Goal: Task Accomplishment & Management: Complete application form

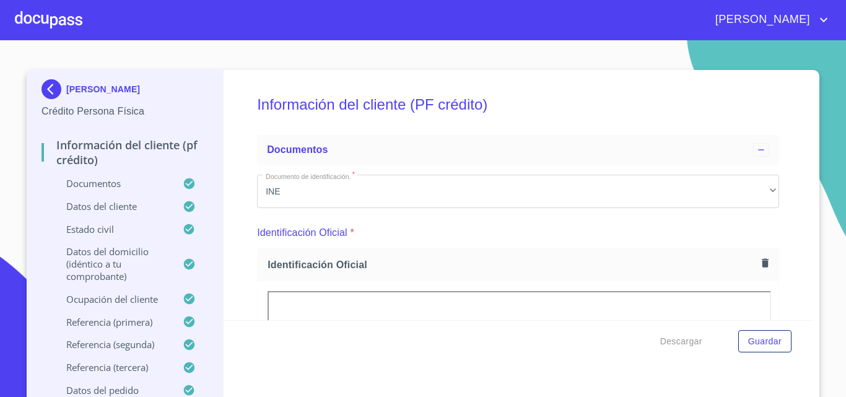
click at [43, 32] on div at bounding box center [49, 20] width 68 height 40
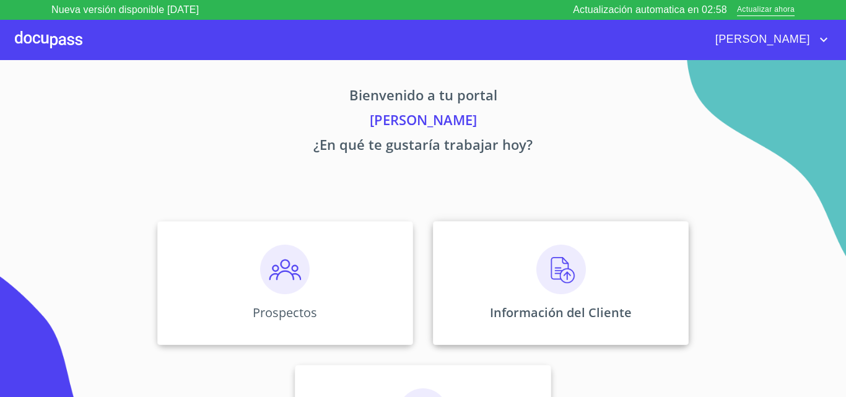
click at [526, 288] on div "Información del Cliente" at bounding box center [561, 283] width 256 height 124
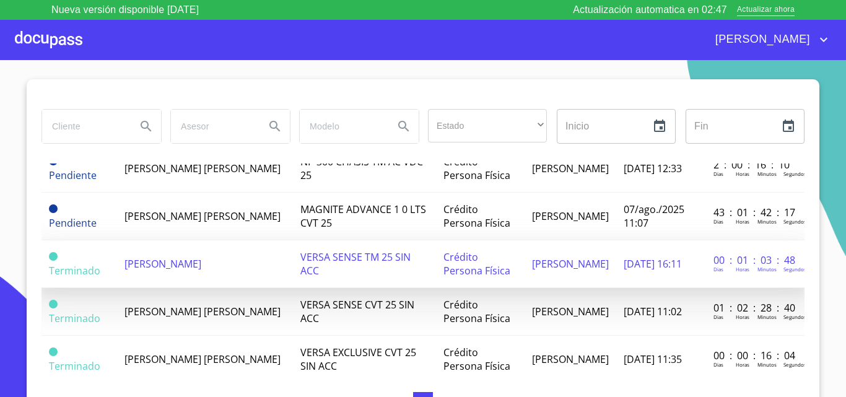
scroll to position [53, 0]
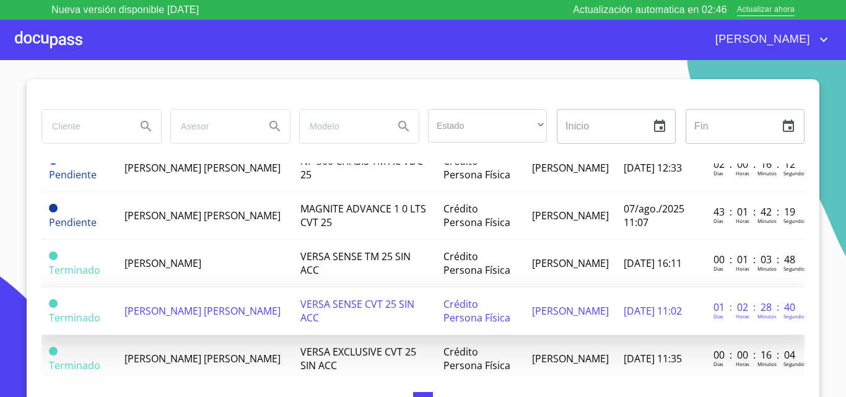
click at [157, 305] on span "[PERSON_NAME] [PERSON_NAME]" at bounding box center [202, 311] width 156 height 14
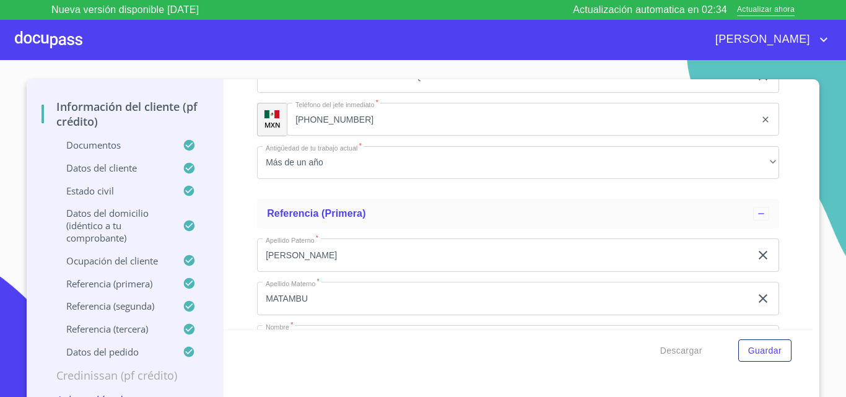
scroll to position [5665, 0]
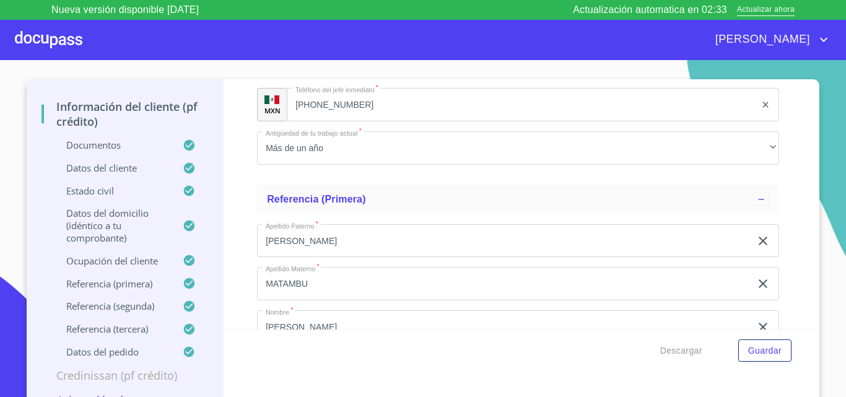
click at [133, 368] on p "Credinissan (PF crédito)" at bounding box center [124, 375] width 167 height 15
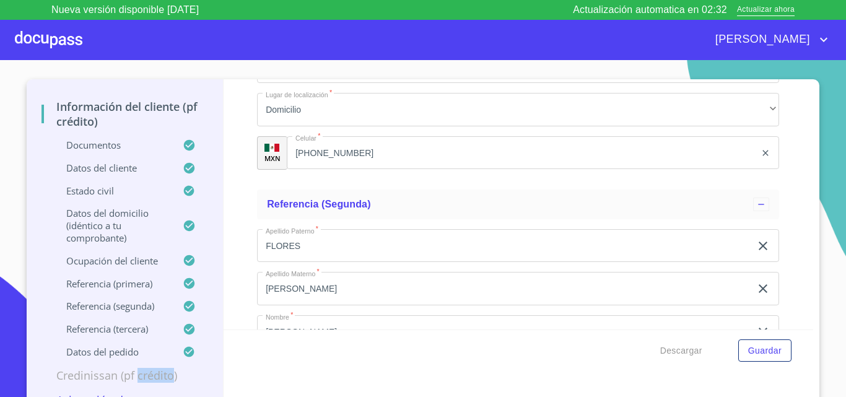
scroll to position [0, 0]
click at [98, 394] on p "Asignación de Ventas" at bounding box center [124, 400] width 167 height 15
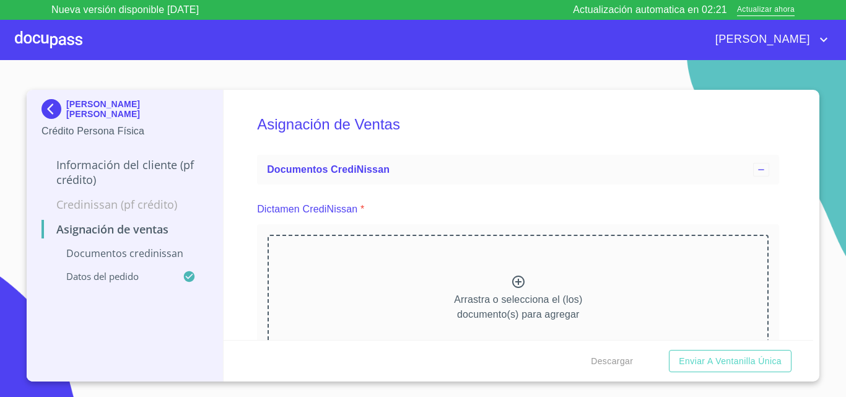
click at [144, 204] on p "Credinissan (PF crédito)" at bounding box center [124, 204] width 167 height 15
click at [142, 199] on p "Credinissan (PF crédito)" at bounding box center [124, 204] width 167 height 15
click at [172, 165] on p "Información del cliente (PF crédito)" at bounding box center [124, 172] width 167 height 30
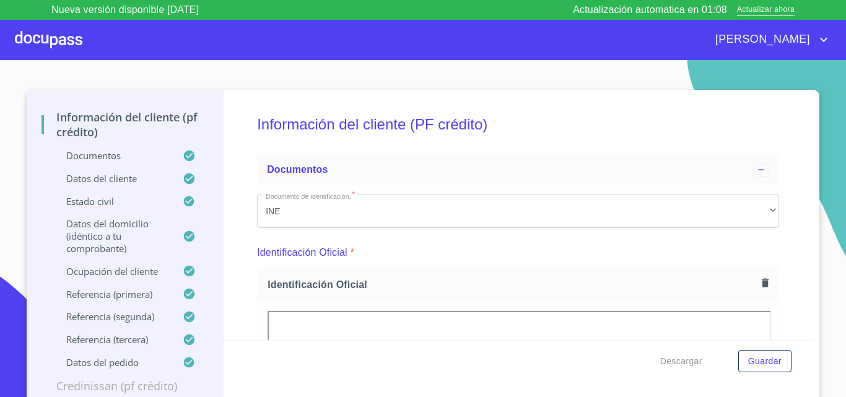
click at [51, 50] on div at bounding box center [49, 40] width 68 height 40
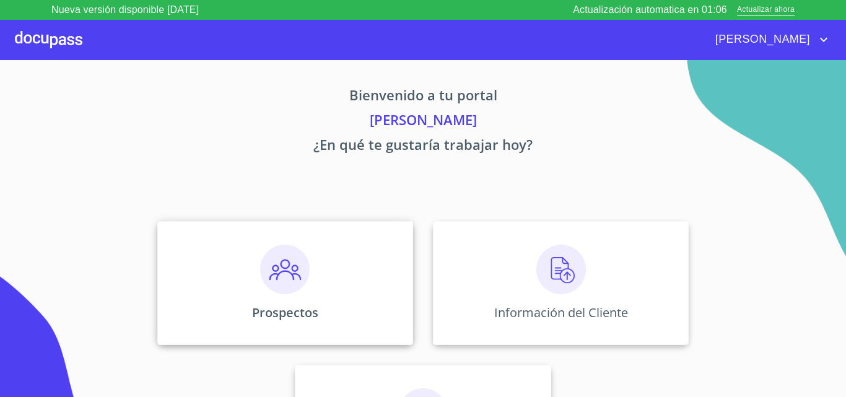
click at [214, 294] on div "Prospectos" at bounding box center [285, 283] width 256 height 124
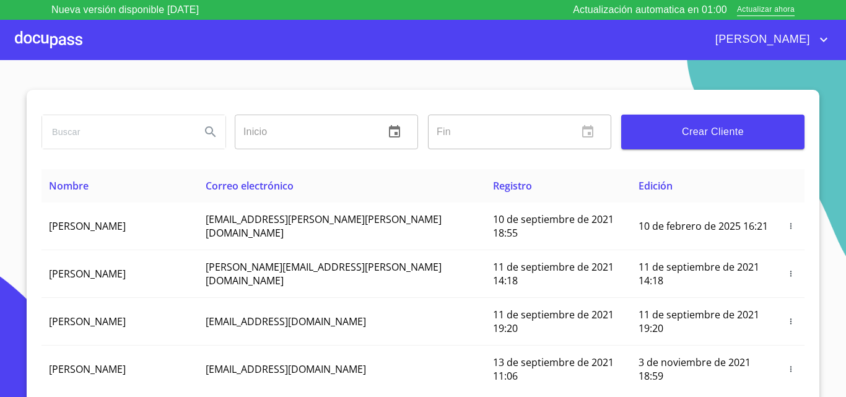
click at [135, 137] on input "search" at bounding box center [116, 131] width 149 height 33
type input "aldair"
click at [203, 132] on icon "Search" at bounding box center [210, 131] width 15 height 15
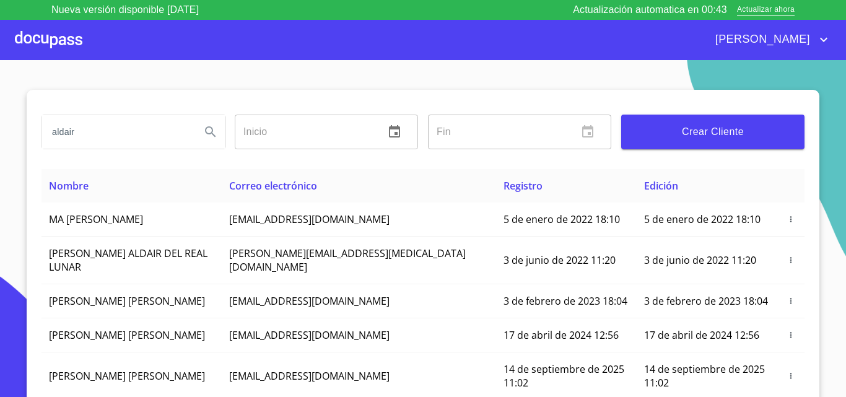
scroll to position [5, 0]
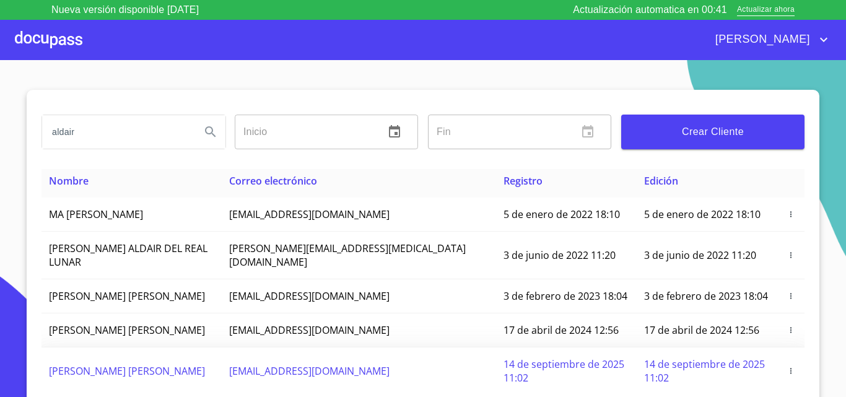
click at [783, 352] on td at bounding box center [790, 371] width 27 height 48
click at [786, 367] on icon "button" at bounding box center [790, 371] width 9 height 9
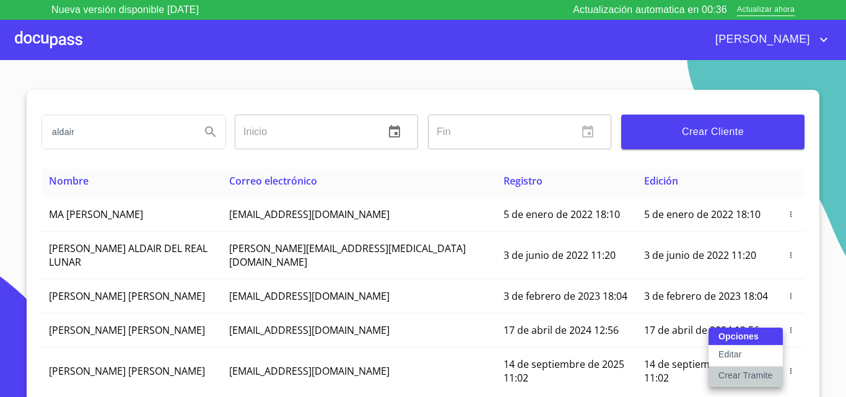
click at [741, 374] on p "Crear Tramite" at bounding box center [745, 375] width 54 height 12
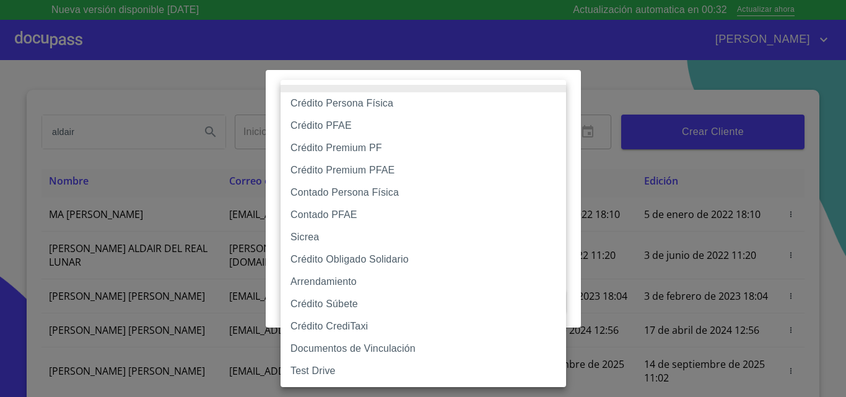
click at [505, 129] on body "Nueva versión disponible [DATE] Actualización automatica en 00:32 Actualizar ah…" at bounding box center [423, 198] width 846 height 397
click at [603, 355] on div at bounding box center [423, 198] width 846 height 397
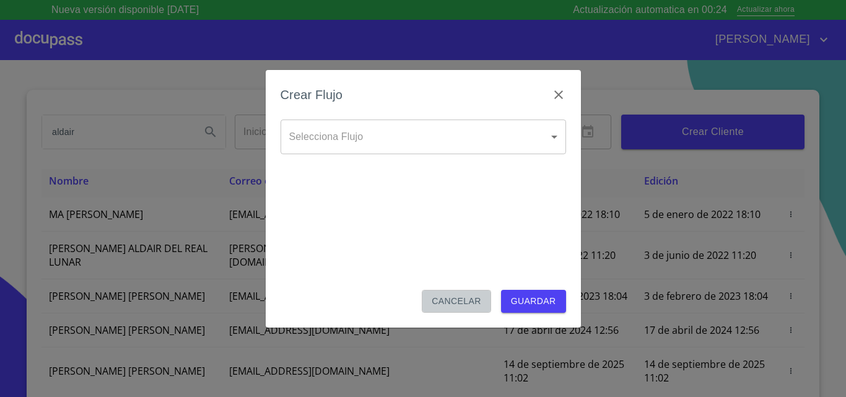
click at [453, 291] on button "Cancelar" at bounding box center [456, 301] width 69 height 23
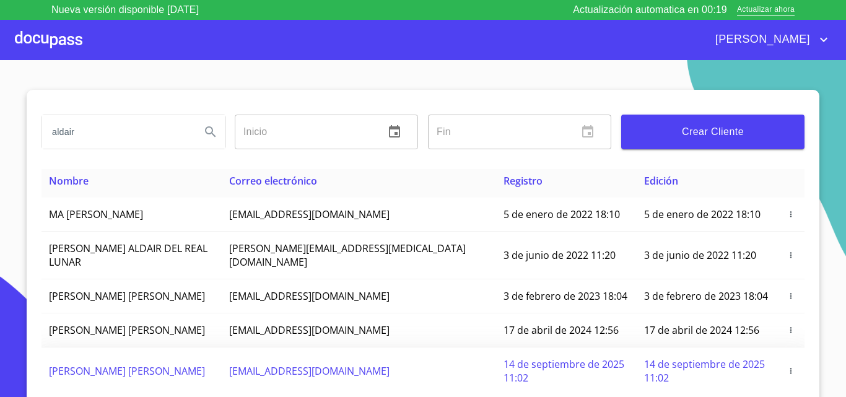
click at [786, 367] on icon "button" at bounding box center [790, 371] width 9 height 9
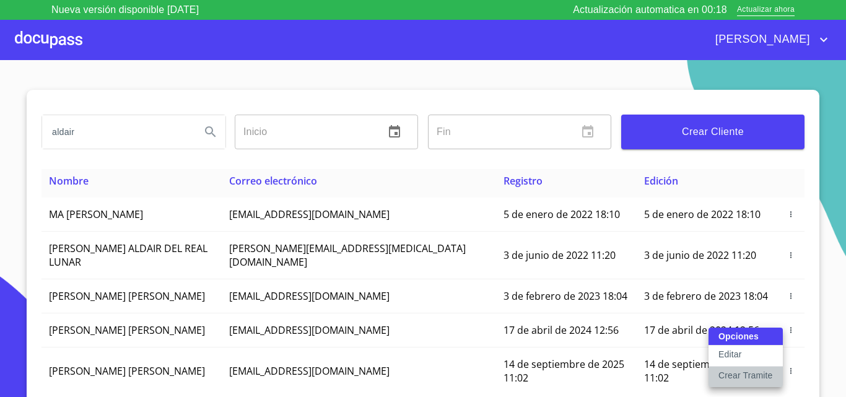
click at [751, 374] on p "Crear Tramite" at bounding box center [745, 375] width 54 height 12
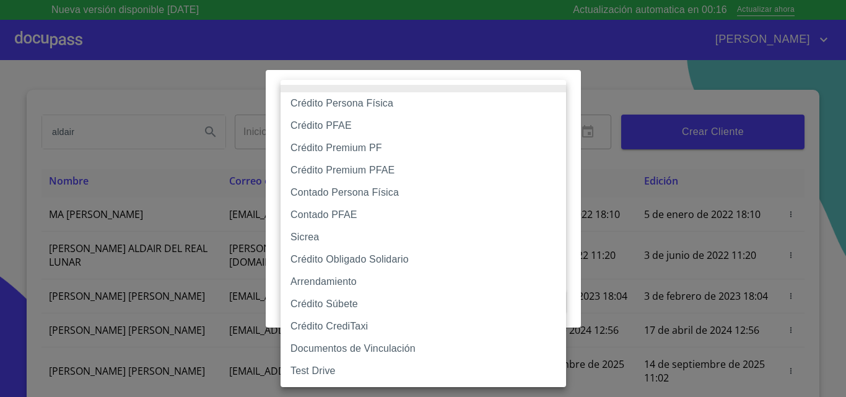
click at [460, 135] on body "Nueva versión disponible [DATE] Actualización automatica en 00:16 Actualizar ah…" at bounding box center [423, 198] width 846 height 397
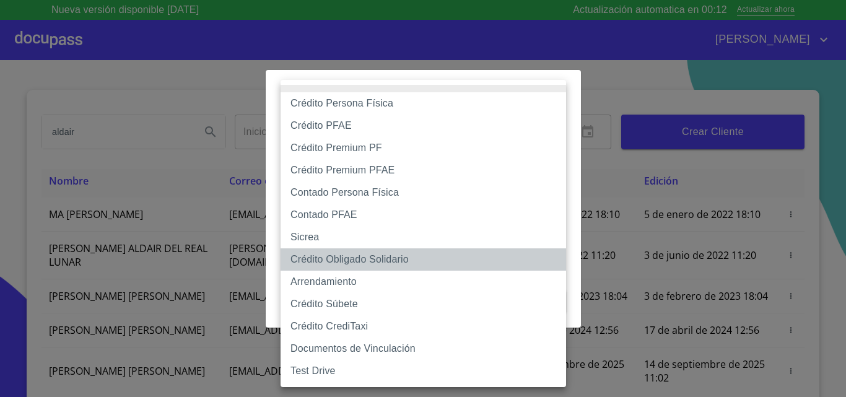
click at [342, 258] on li "Crédito Obligado Solidario" at bounding box center [423, 259] width 285 height 22
type input "61725509ab5355fc594ad23b"
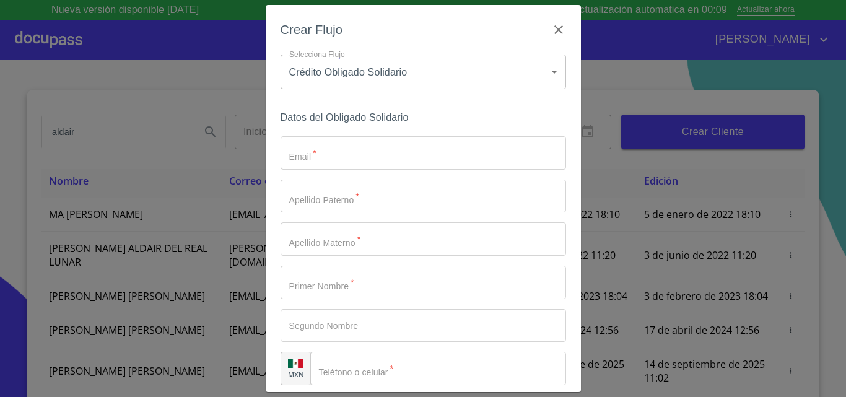
scroll to position [61, 0]
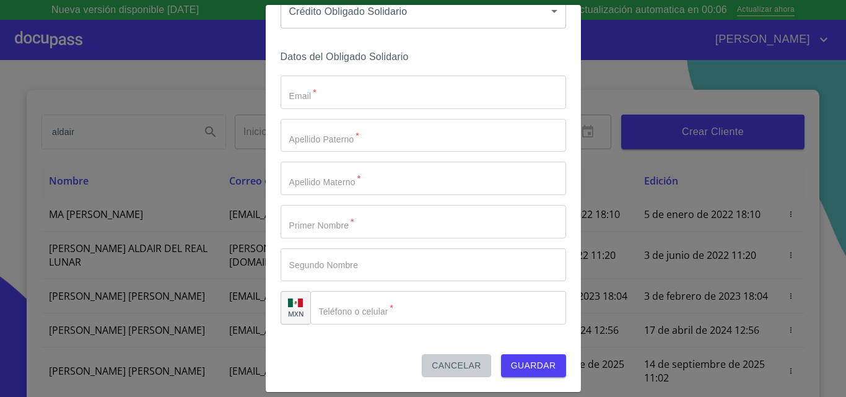
click at [446, 365] on span "Cancelar" at bounding box center [456, 365] width 49 height 15
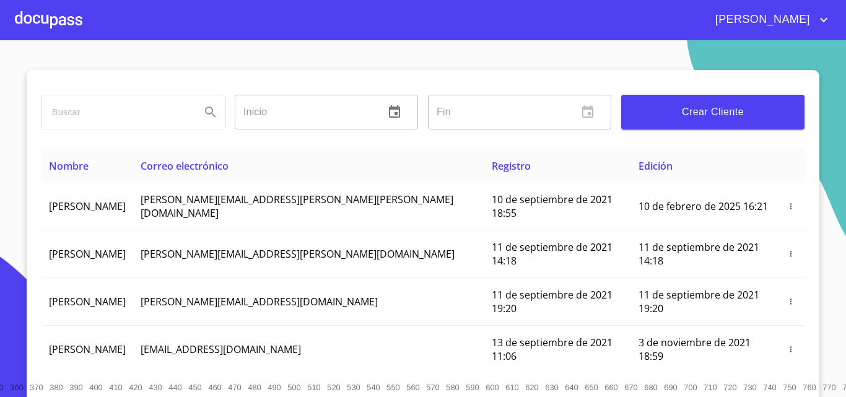
click at [70, 15] on div at bounding box center [49, 20] width 68 height 40
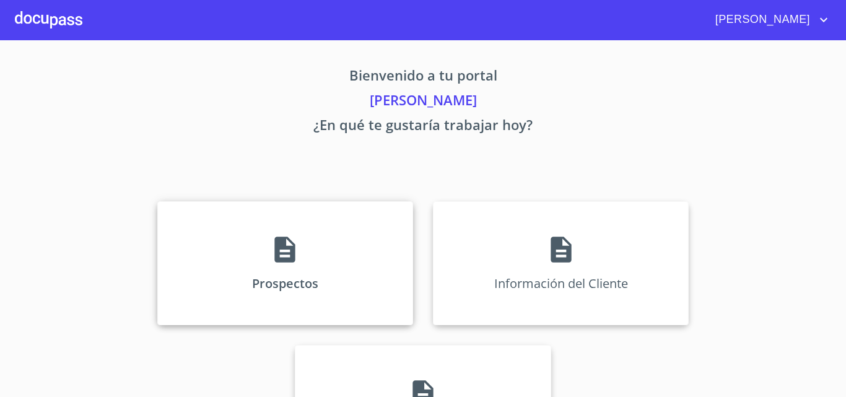
click at [256, 249] on div "Prospectos" at bounding box center [285, 263] width 256 height 124
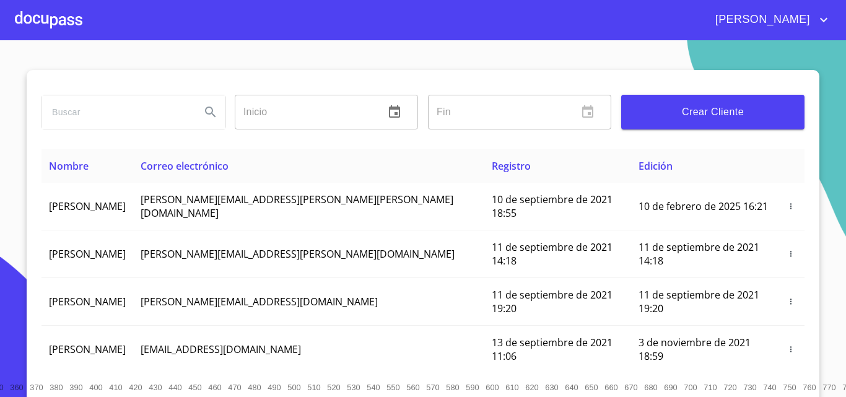
click at [170, 104] on input "search" at bounding box center [116, 111] width 149 height 33
type input "fernando aldair"
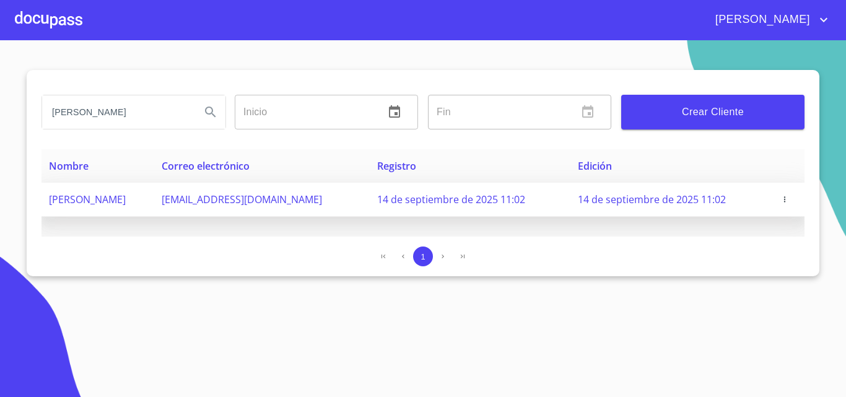
click at [785, 199] on icon "button" at bounding box center [784, 199] width 9 height 9
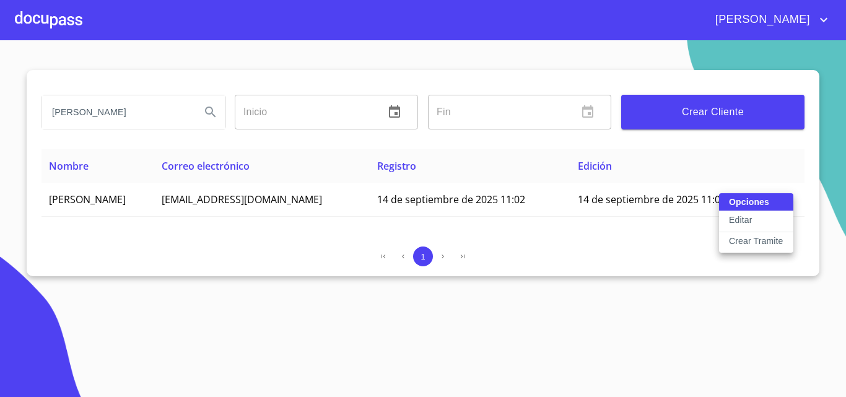
click at [771, 240] on p "Crear Tramite" at bounding box center [756, 241] width 54 height 12
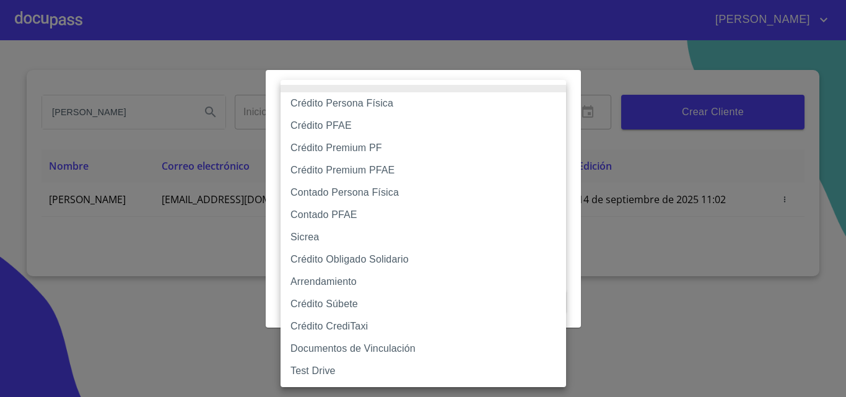
click at [465, 152] on body "JORGE ALBERTO fernando aldair Inicio ​ Fin ​ Crear Cliente Nombre Correo electr…" at bounding box center [423, 198] width 846 height 397
click at [396, 262] on li "Crédito Obligado Solidario" at bounding box center [423, 259] width 285 height 22
type input "61725509ab5355fc594ad23b"
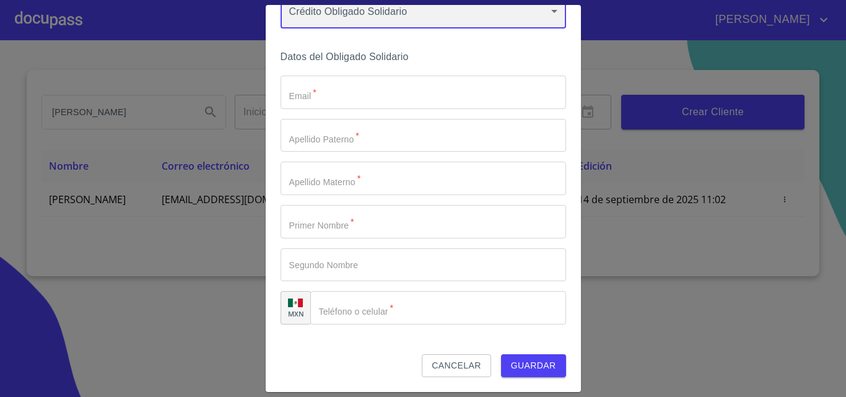
scroll to position [61, 0]
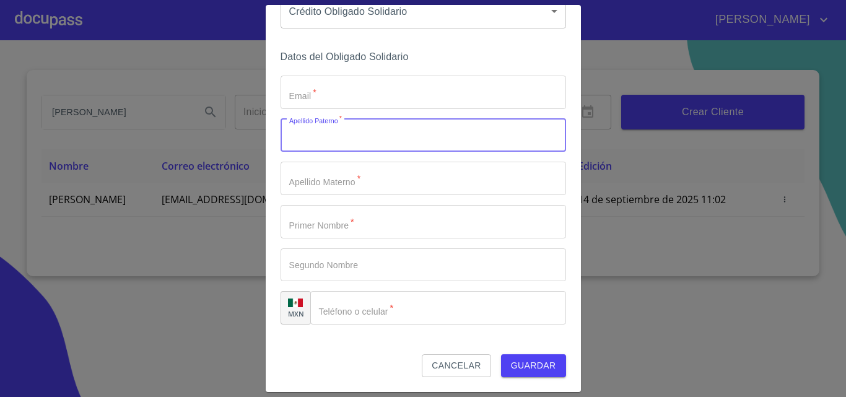
click at [474, 136] on input "Email   *" at bounding box center [423, 135] width 285 height 33
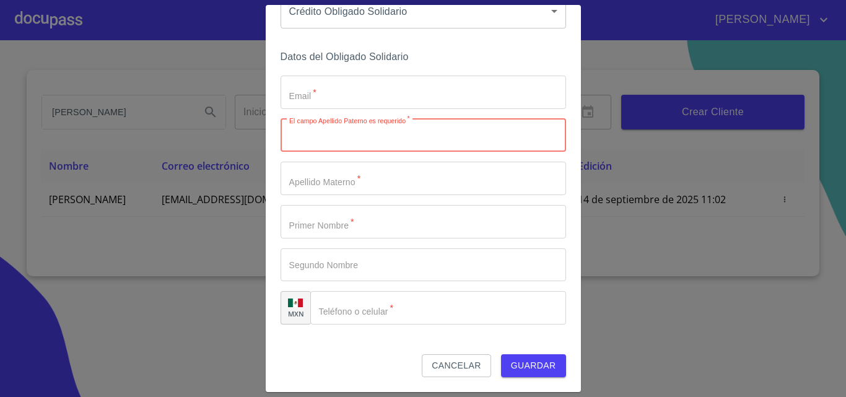
click at [378, 311] on input "Email   *" at bounding box center [438, 307] width 256 height 33
click at [366, 129] on input "Email   *" at bounding box center [423, 135] width 285 height 33
type input "m"
type input "[PERSON_NAME]"
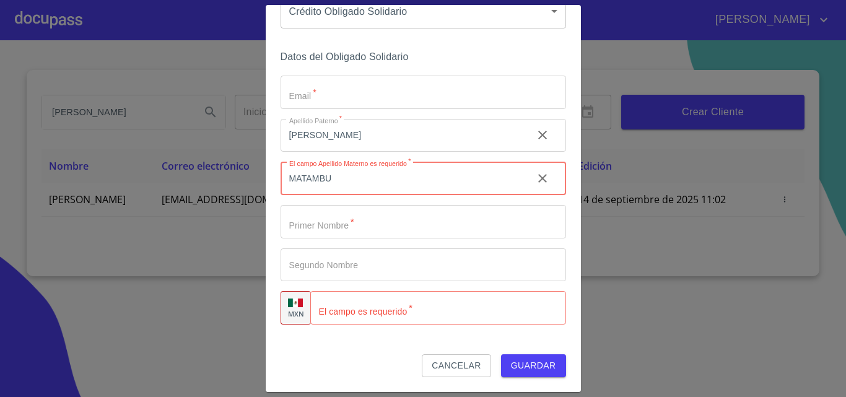
type input "MATAMBU"
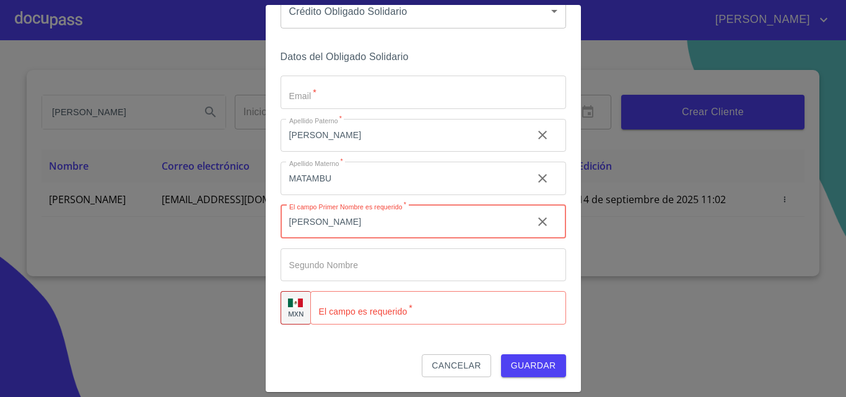
type input "[PERSON_NAME]"
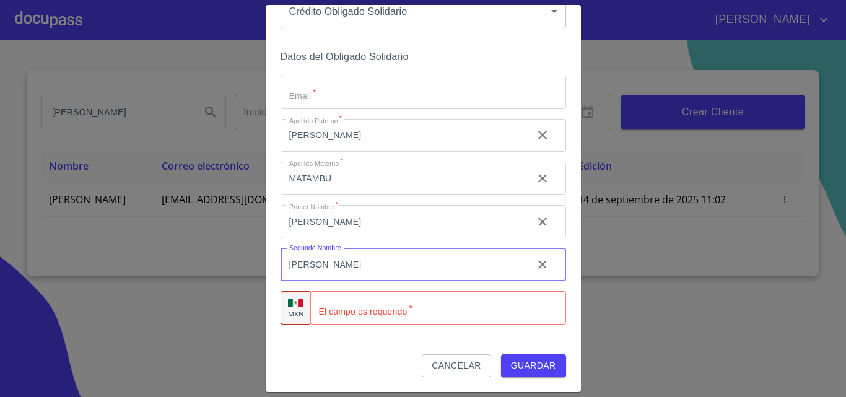
type input "[PERSON_NAME]"
click at [315, 232] on input "[PERSON_NAME]" at bounding box center [402, 221] width 242 height 33
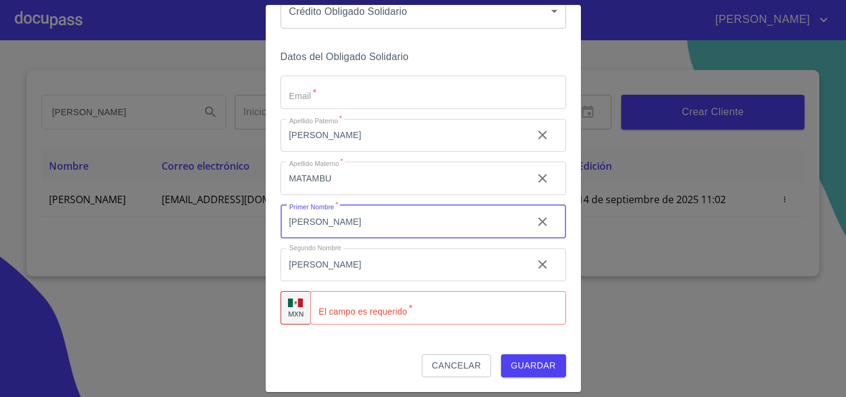
click at [315, 232] on input "[PERSON_NAME]" at bounding box center [402, 221] width 242 height 33
type input "YRENE"
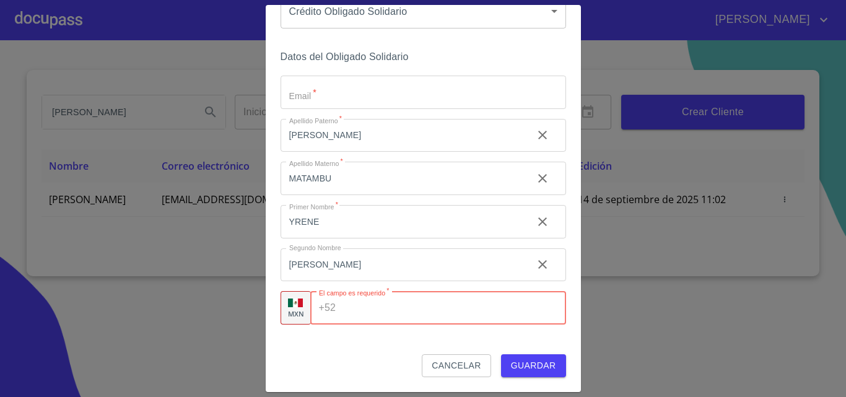
click at [385, 315] on input "Email   *" at bounding box center [453, 307] width 225 height 33
paste input "[PHONE_NUMBER]"
type input "[PHONE_NUMBER]"
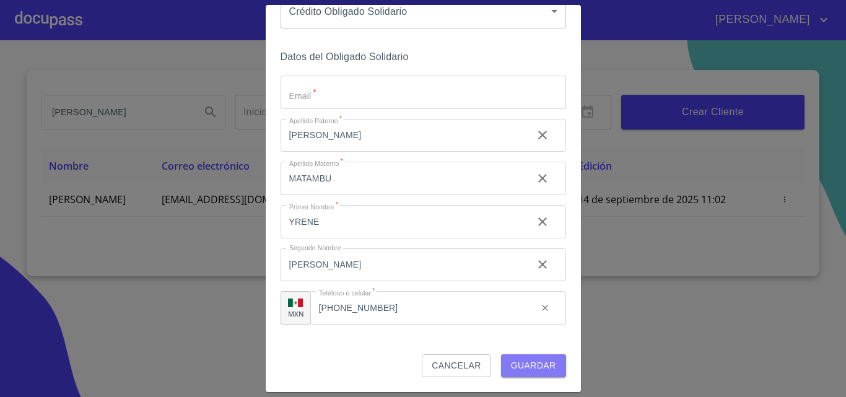
click at [516, 367] on span "Guardar" at bounding box center [533, 365] width 45 height 15
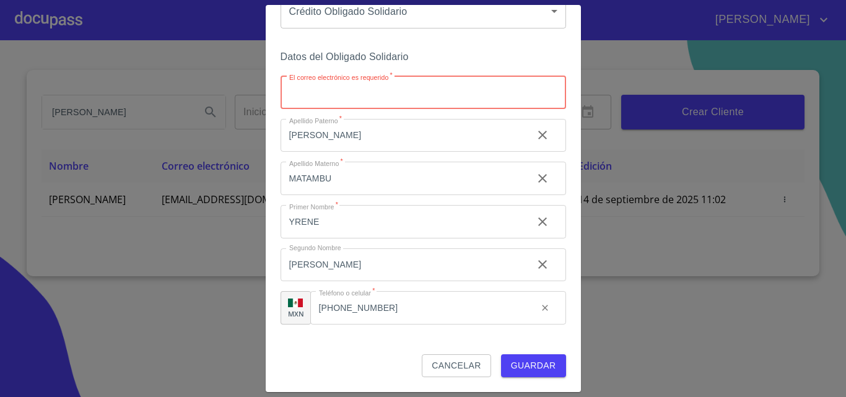
paste input "[EMAIL_ADDRESS][DOMAIN_NAME]"
type input "[EMAIL_ADDRESS][DOMAIN_NAME]"
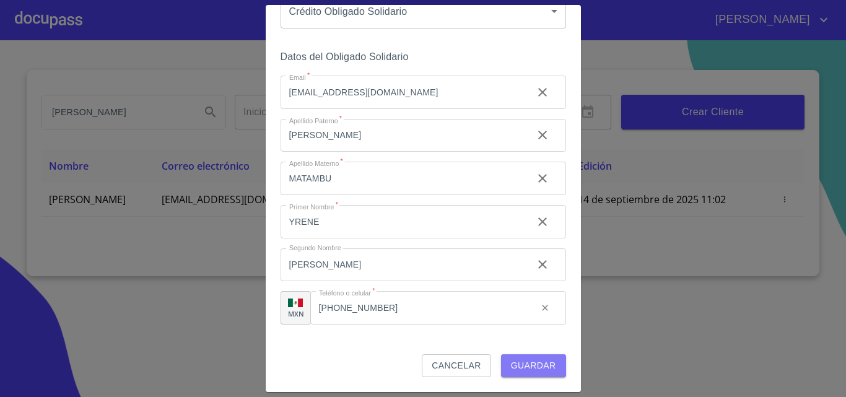
click at [511, 360] on span "Guardar" at bounding box center [533, 365] width 45 height 15
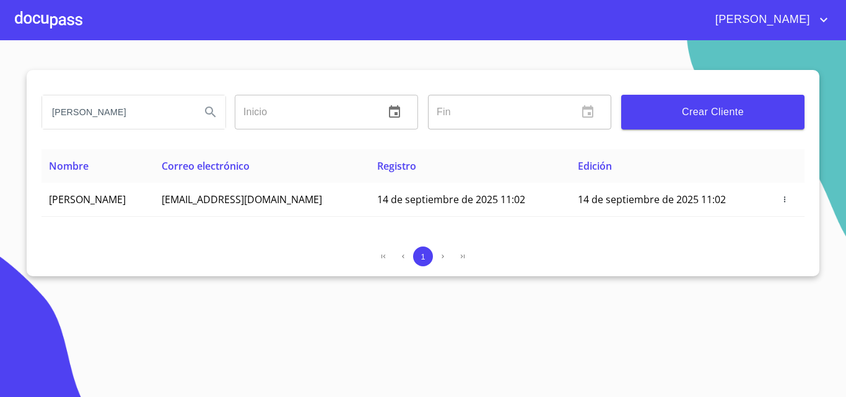
click at [61, 21] on div at bounding box center [49, 20] width 68 height 40
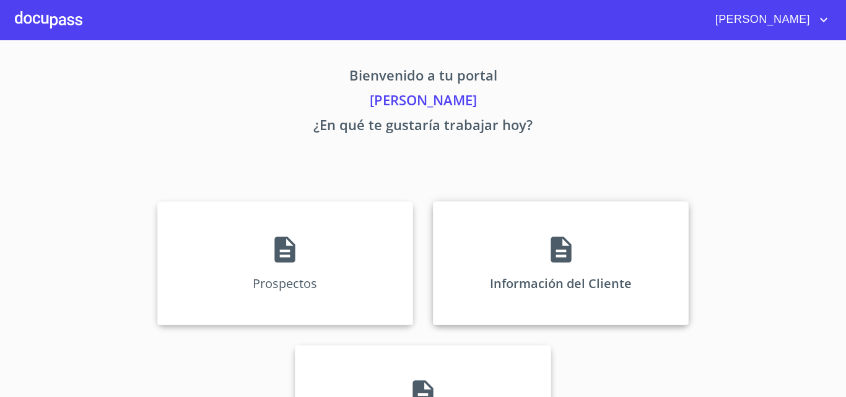
click at [669, 240] on div "Información del Cliente" at bounding box center [561, 263] width 256 height 124
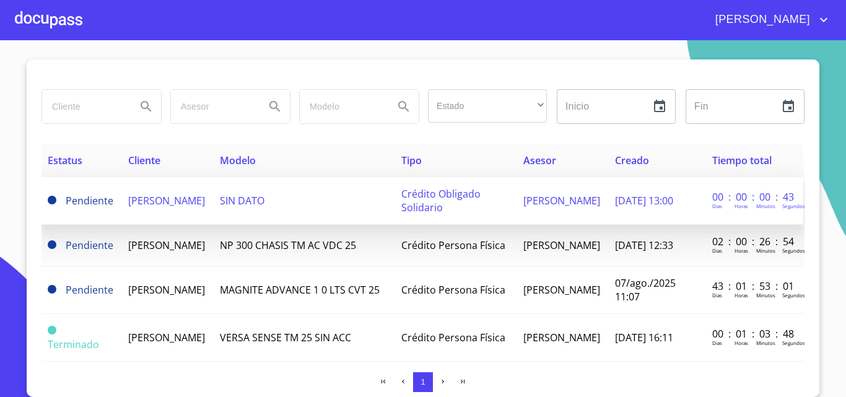
scroll to position [0, 1]
click at [206, 198] on span "[PERSON_NAME] [PERSON_NAME]" at bounding box center [167, 201] width 77 height 14
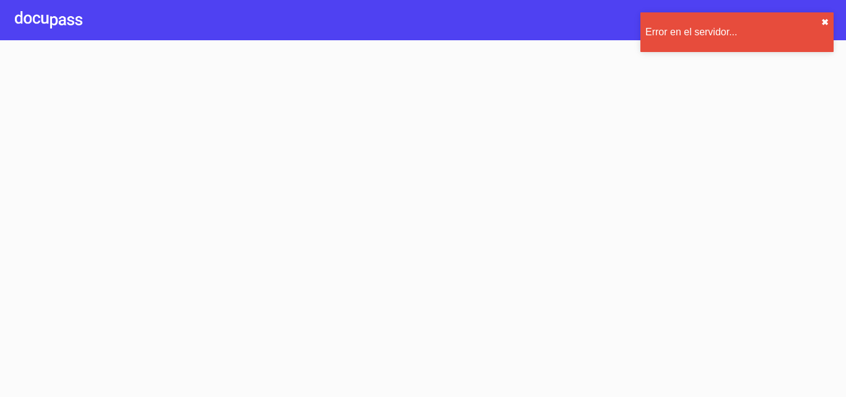
click at [823, 24] on button "✖︎" at bounding box center [824, 22] width 7 height 10
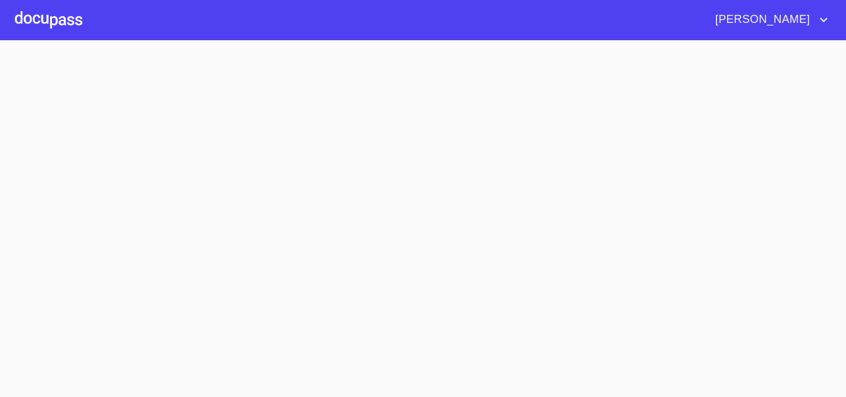
click at [24, 3] on div at bounding box center [49, 20] width 68 height 40
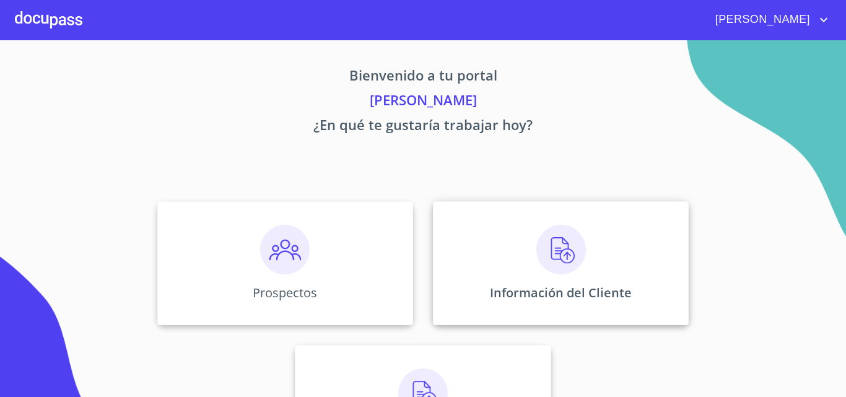
click at [619, 251] on div "Información del Cliente" at bounding box center [561, 263] width 256 height 124
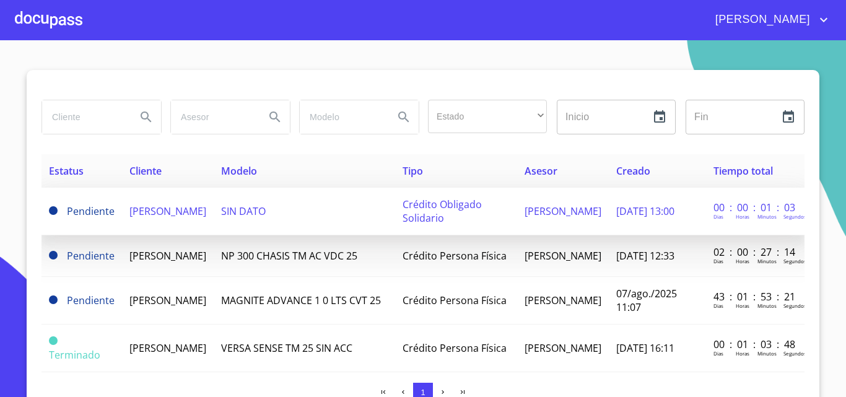
click at [190, 222] on td "[PERSON_NAME] [PERSON_NAME]" at bounding box center [168, 212] width 92 height 48
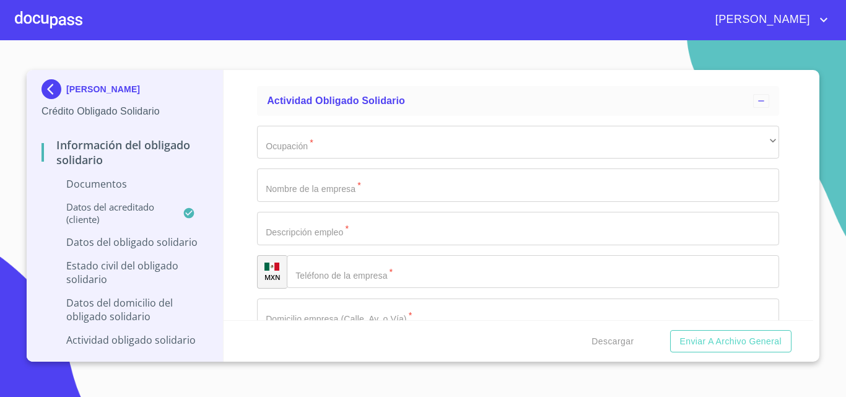
scroll to position [3141, 0]
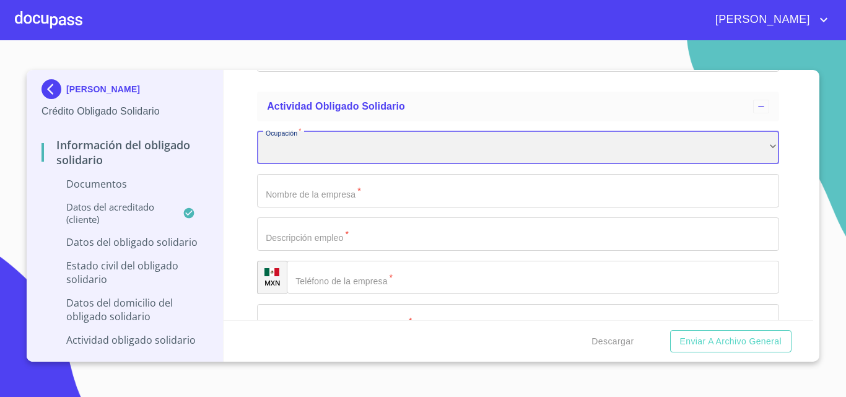
click at [390, 149] on div "​" at bounding box center [518, 147] width 522 height 33
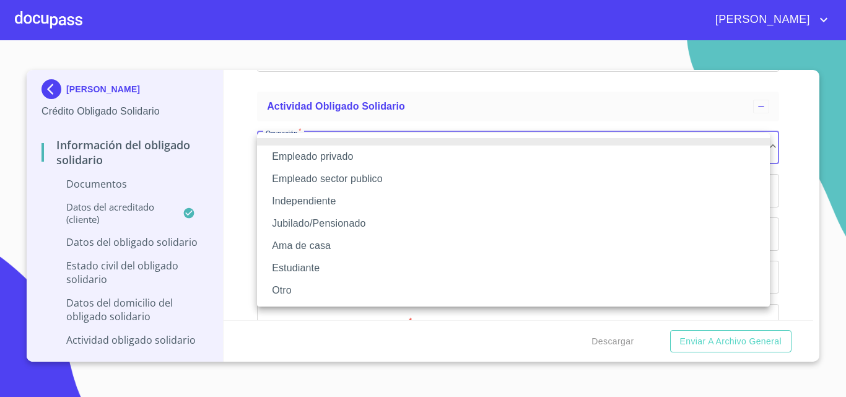
click at [238, 170] on div at bounding box center [423, 198] width 846 height 397
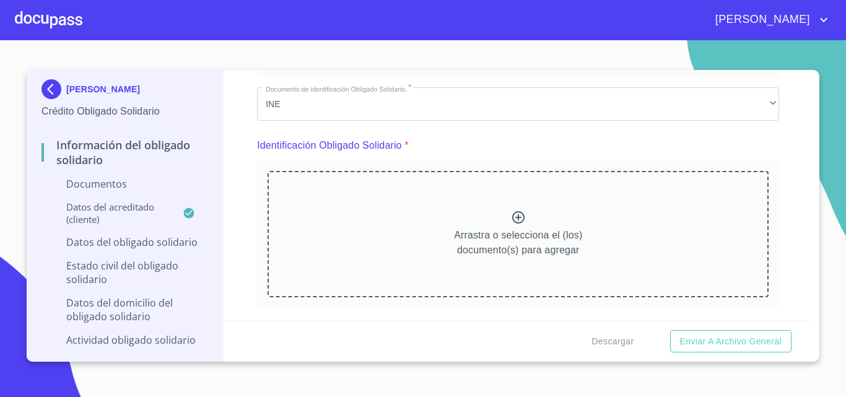
scroll to position [88, 0]
click at [94, 172] on div "Información del Obligado Solidario" at bounding box center [124, 157] width 167 height 40
click at [83, 155] on p "Información del Obligado Solidario" at bounding box center [124, 152] width 167 height 30
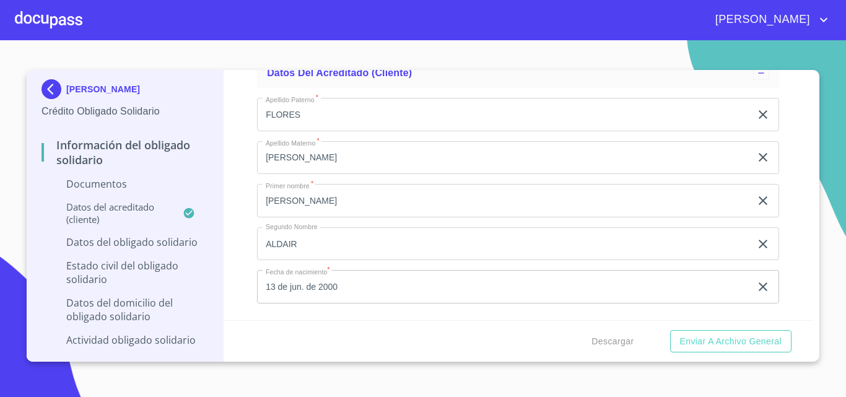
scroll to position [1640, 0]
click at [313, 128] on input "FLORES" at bounding box center [504, 113] width 494 height 33
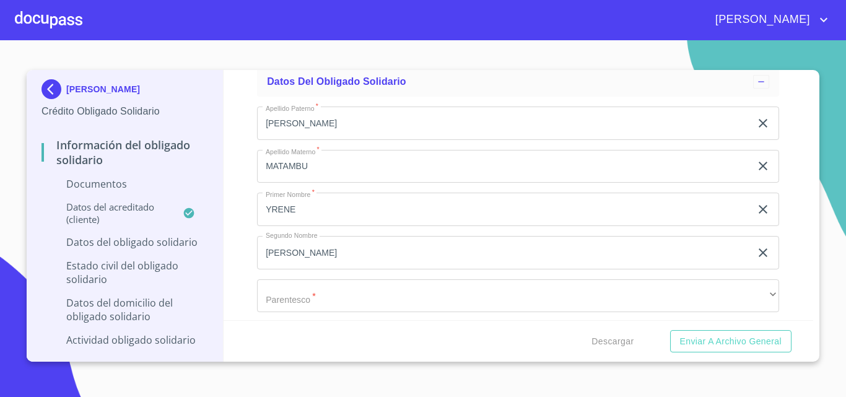
scroll to position [1896, 0]
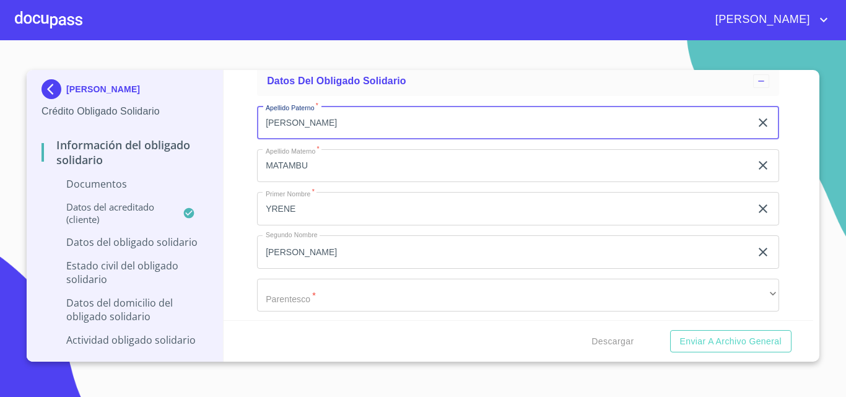
click at [352, 129] on input "[PERSON_NAME]" at bounding box center [504, 122] width 494 height 33
type input "M"
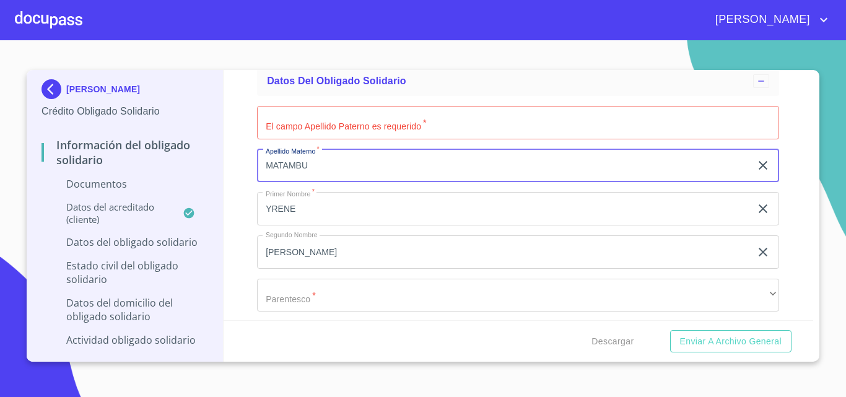
click at [345, 171] on input "MATAMBU" at bounding box center [504, 165] width 494 height 33
type input "M"
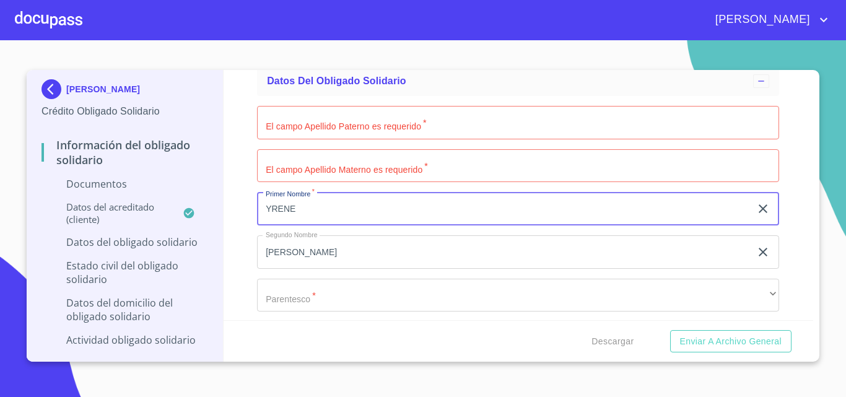
click at [332, 207] on input "YRENE" at bounding box center [504, 208] width 494 height 33
type input "Y"
click at [313, 263] on input "[PERSON_NAME]" at bounding box center [504, 251] width 494 height 33
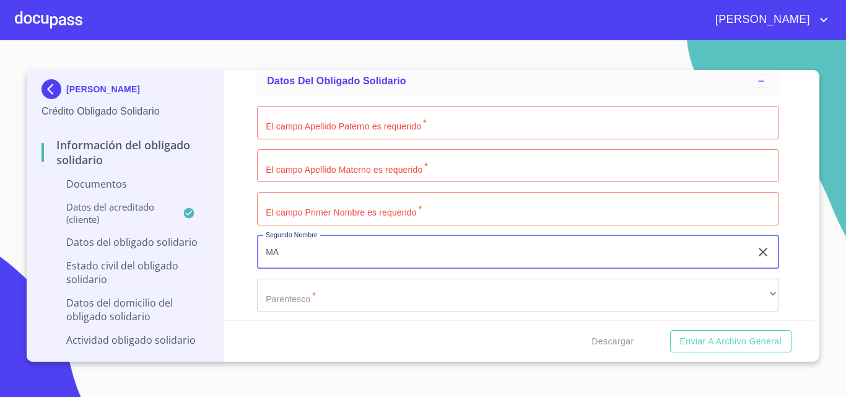
type input "M"
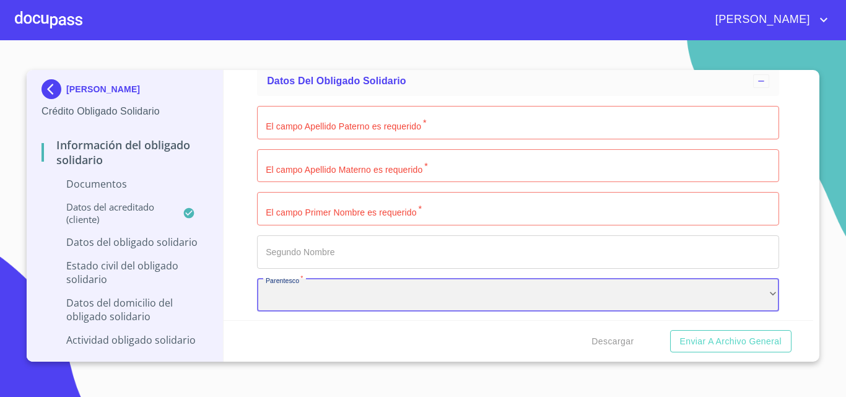
click at [325, 294] on div "​" at bounding box center [518, 295] width 522 height 33
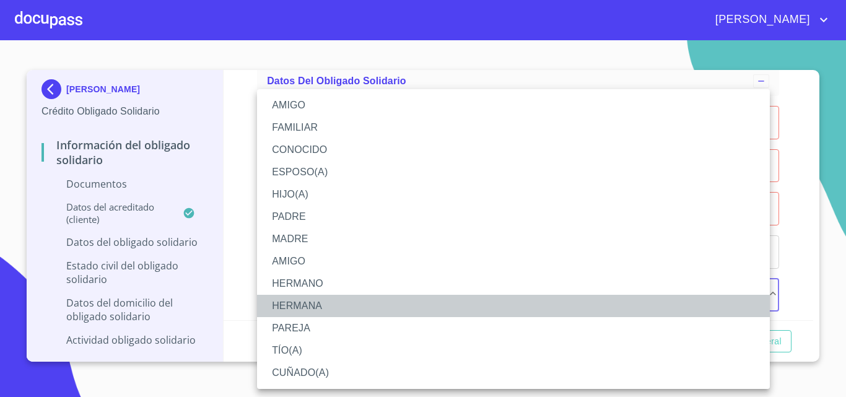
click at [307, 299] on li "HERMANA" at bounding box center [513, 306] width 513 height 22
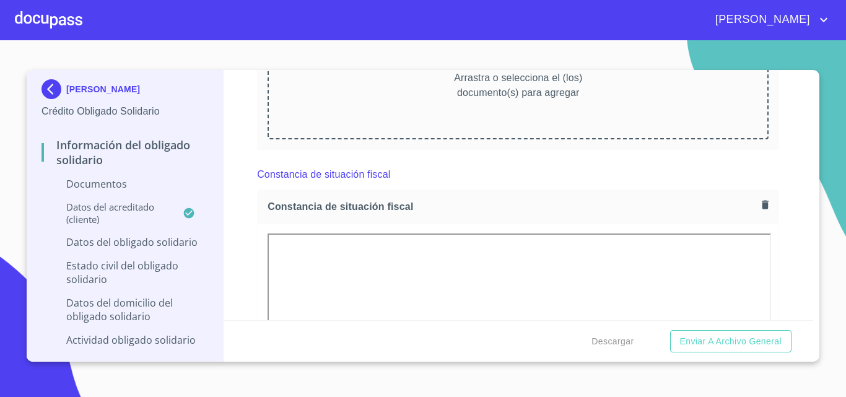
scroll to position [994, 0]
click at [762, 205] on icon "button" at bounding box center [765, 205] width 7 height 9
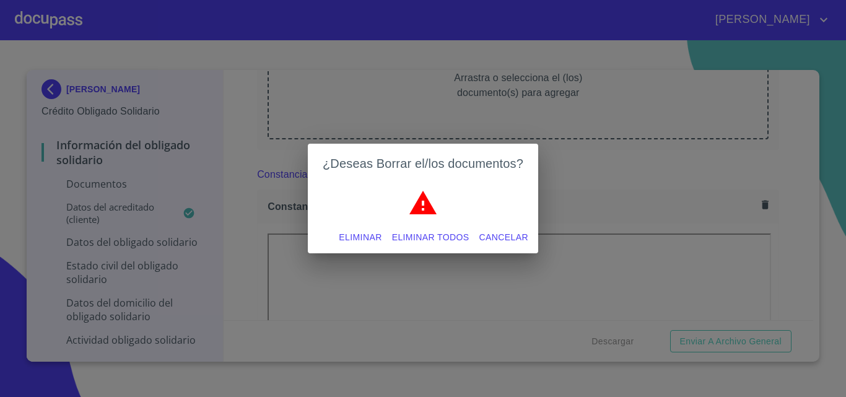
click at [427, 240] on span "Eliminar todos" at bounding box center [430, 237] width 77 height 15
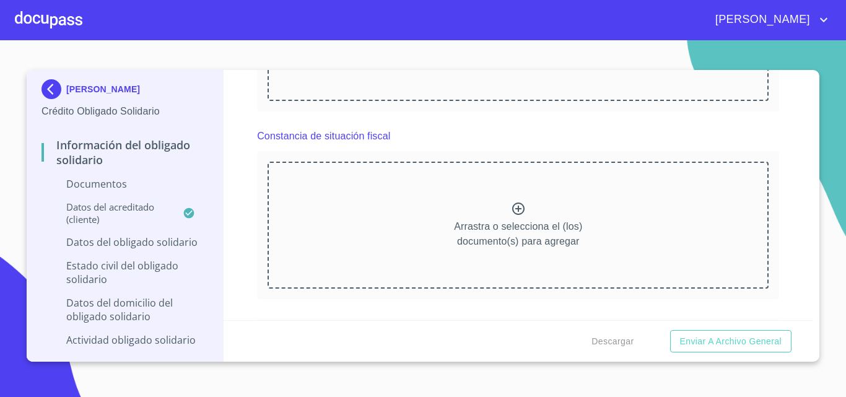
scroll to position [1034, 0]
click at [513, 211] on icon at bounding box center [518, 207] width 15 height 15
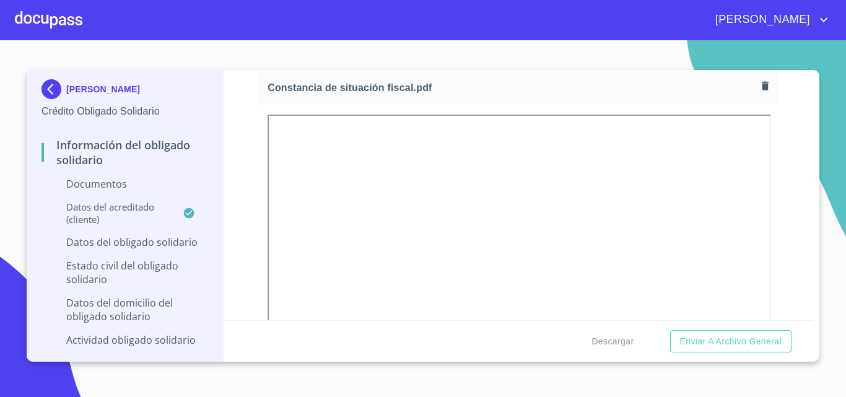
scroll to position [1116, 0]
click at [829, 274] on section "FERNANDO ALDAIR FLORES MACIAS Crédito Obligado Solidario Información del Obliga…" at bounding box center [423, 218] width 846 height 357
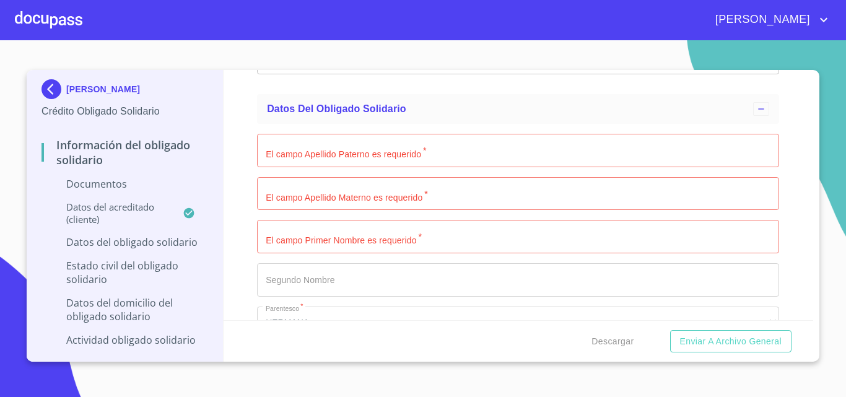
scroll to position [1867, 0]
click at [354, 251] on input "Documento de identificación Obligado Solidario.   *" at bounding box center [518, 237] width 522 height 33
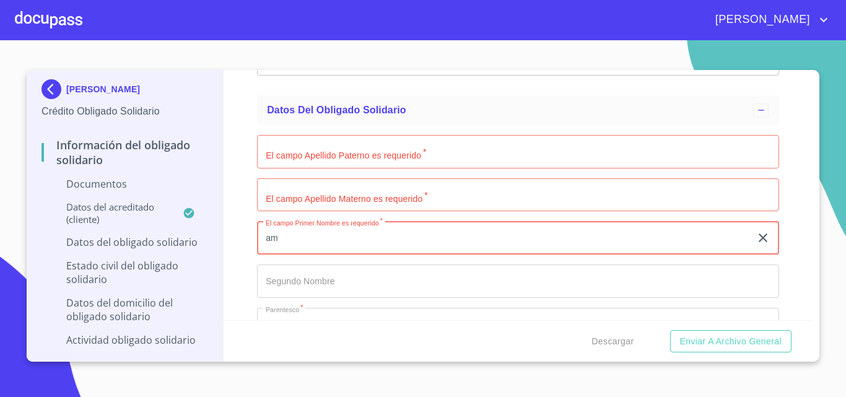
type input "a"
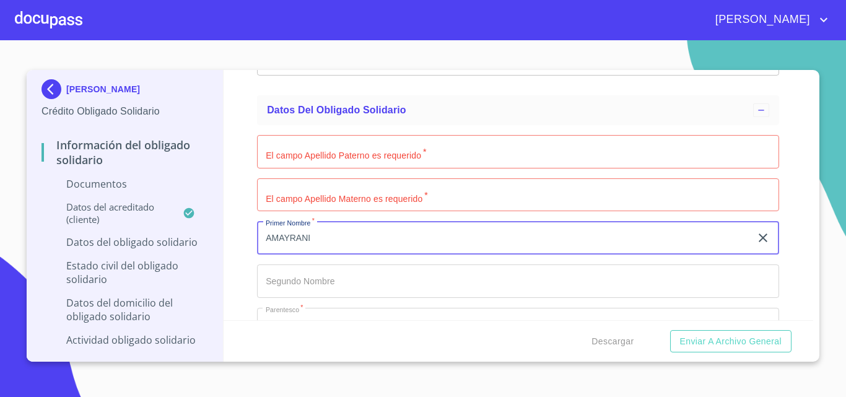
type input "AMAYRANI"
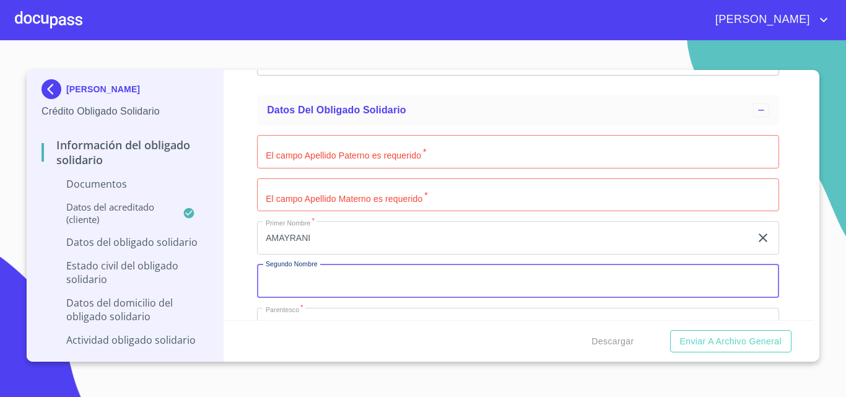
click at [310, 274] on input "Documento de identificación Obligado Solidario.   *" at bounding box center [518, 280] width 522 height 33
type input "GUADALUPE"
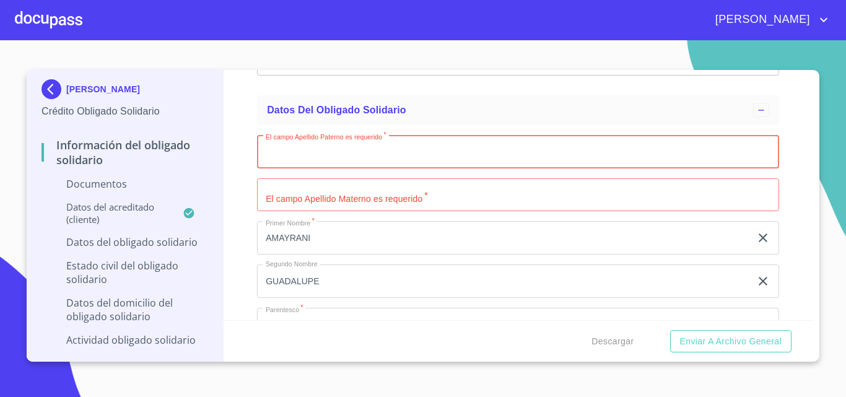
click at [290, 153] on input "Documento de identificación Obligado Solidario.   *" at bounding box center [518, 151] width 522 height 33
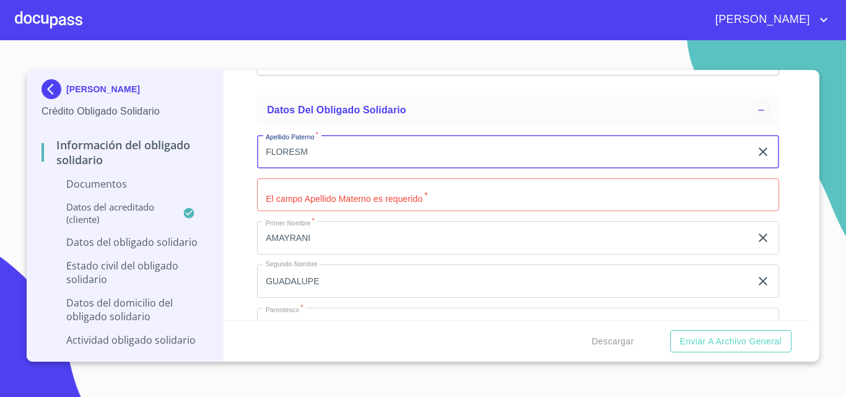
type input "FLORES"
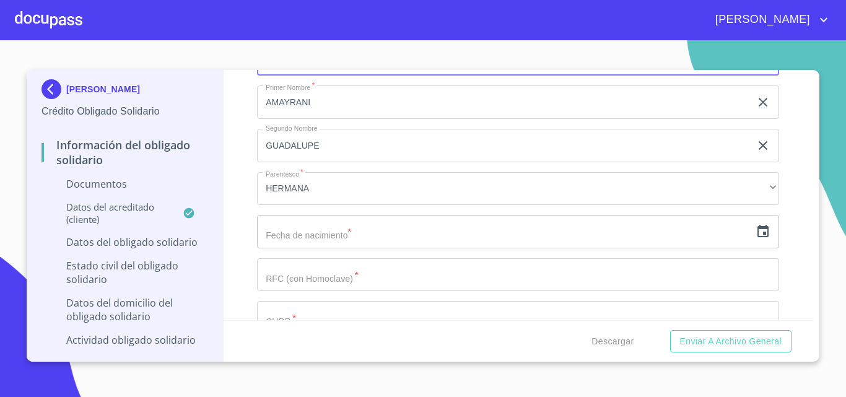
scroll to position [2003, 0]
type input "[PERSON_NAME]"
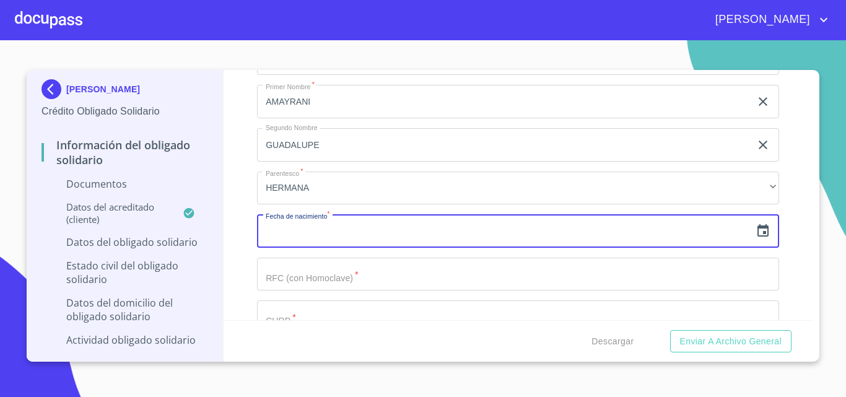
click at [294, 231] on input "text" at bounding box center [504, 230] width 494 height 33
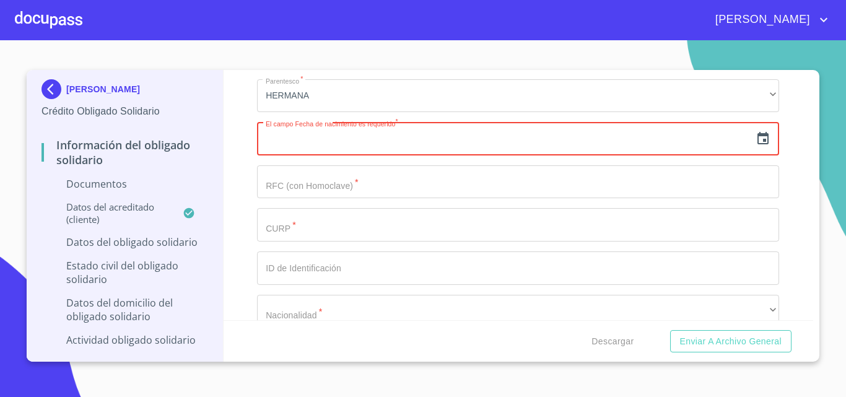
scroll to position [2096, 0]
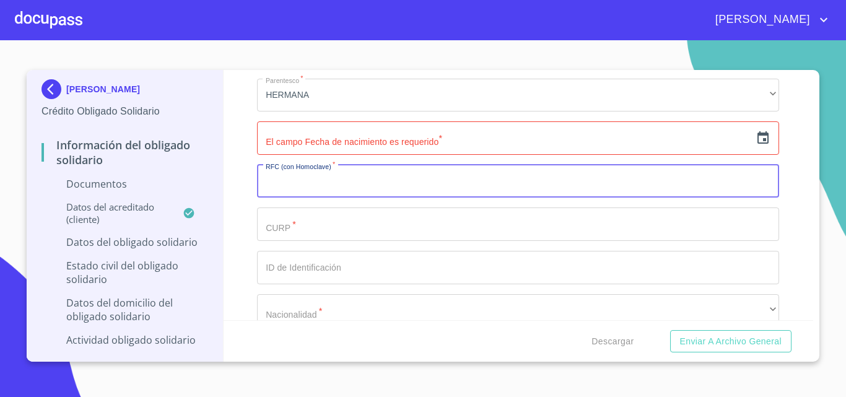
click at [316, 186] on input "Documento de identificación Obligado Solidario.   *" at bounding box center [518, 181] width 522 height 33
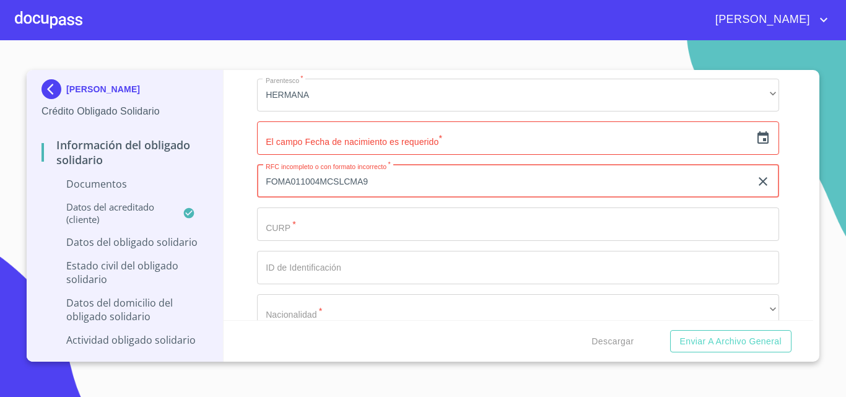
type input "FOMA011004MCSLCMA9"
drag, startPoint x: 373, startPoint y: 183, endPoint x: 212, endPoint y: 185, distance: 161.6
click at [212, 185] on div "FERNANDO ALDAIR FLORES MACIAS Crédito Obligado Solidario Información del Obliga…" at bounding box center [420, 216] width 786 height 292
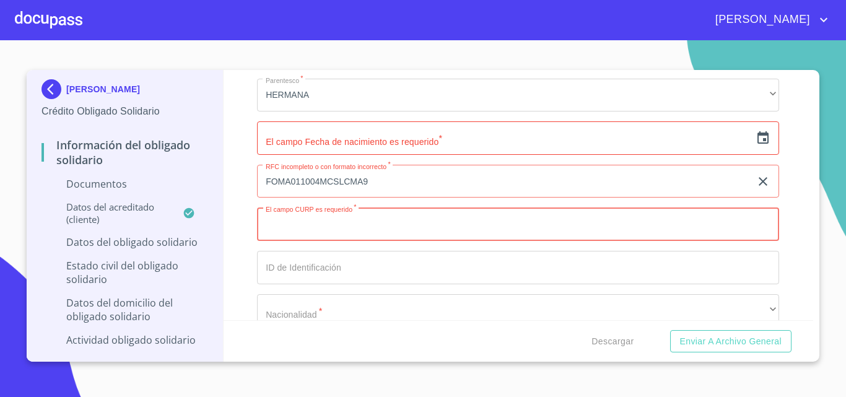
click at [294, 236] on input "Documento de identificación Obligado Solidario.   *" at bounding box center [518, 223] width 522 height 33
paste input "FOMA011004MCSLCMA9"
type input "FOMA011004MCSLCMA9"
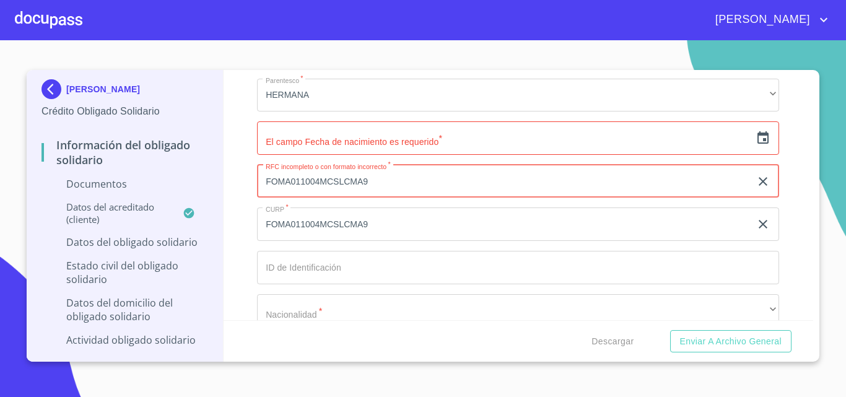
drag, startPoint x: 379, startPoint y: 186, endPoint x: 210, endPoint y: 170, distance: 169.8
click at [210, 170] on div "FERNANDO ALDAIR FLORES MACIAS Crédito Obligado Solidario Información del Obliga…" at bounding box center [420, 216] width 786 height 292
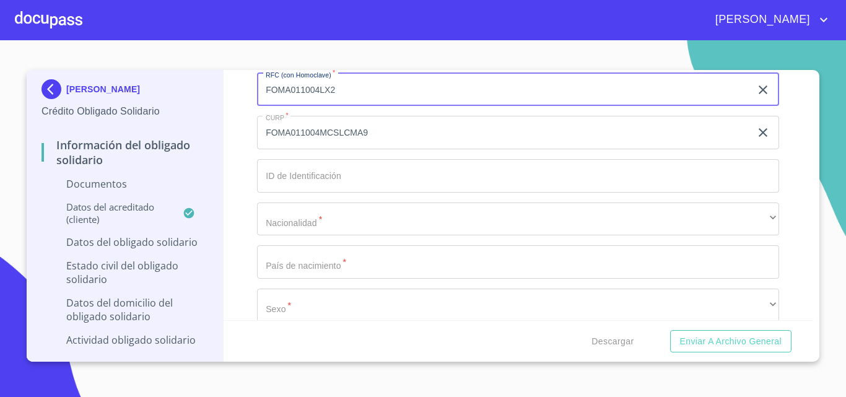
scroll to position [2189, 0]
type input "FOMA011004LX2"
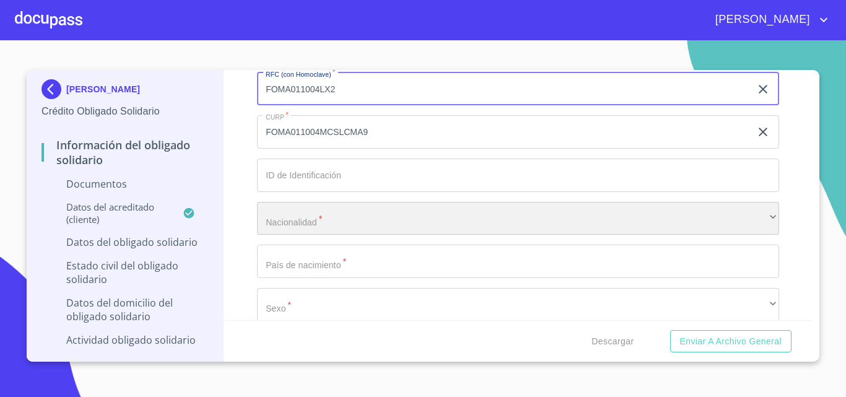
click at [359, 226] on div "​" at bounding box center [518, 218] width 522 height 33
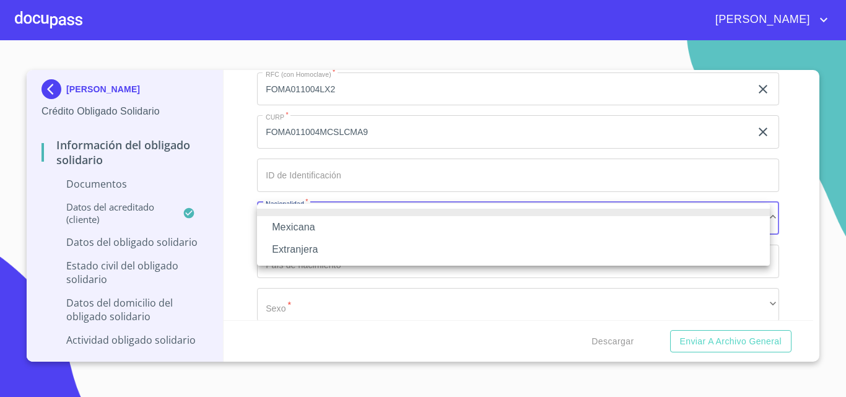
click at [336, 223] on li "Mexicana" at bounding box center [513, 227] width 513 height 22
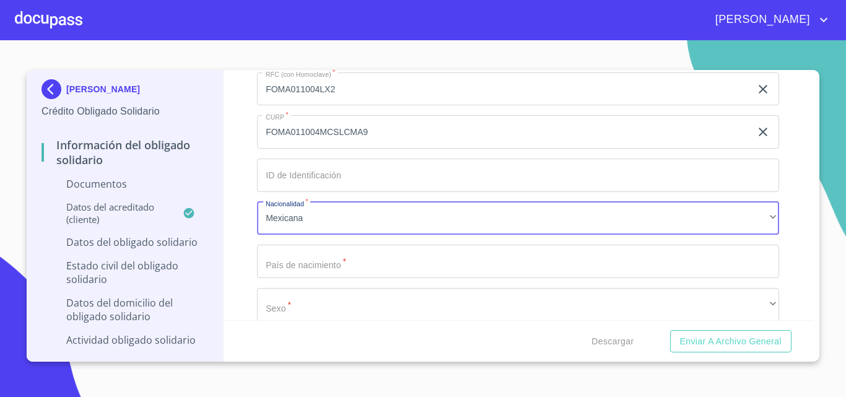
click at [316, 263] on input "Documento de identificación Obligado Solidario.   *" at bounding box center [518, 261] width 522 height 33
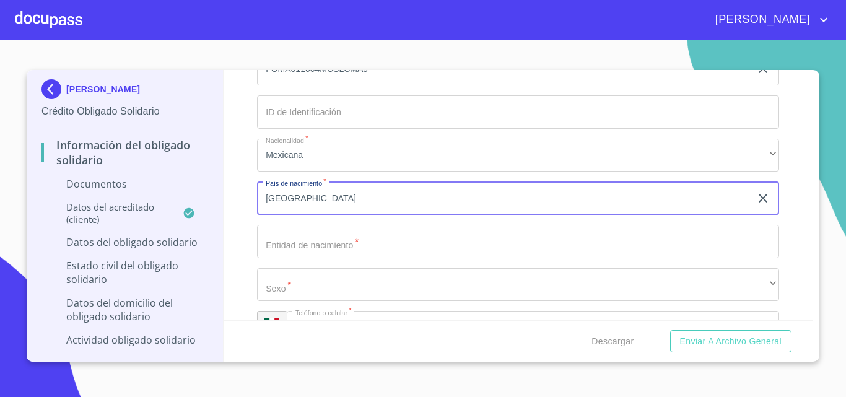
scroll to position [2253, 0]
type input "[GEOGRAPHIC_DATA]"
click at [329, 240] on input "Documento de identificación Obligado Solidario.   *" at bounding box center [518, 240] width 522 height 33
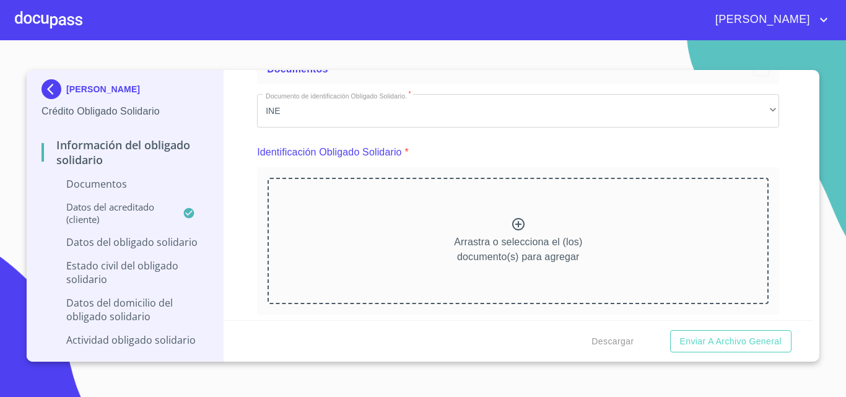
scroll to position [81, 0]
click at [513, 224] on icon at bounding box center [518, 223] width 12 height 12
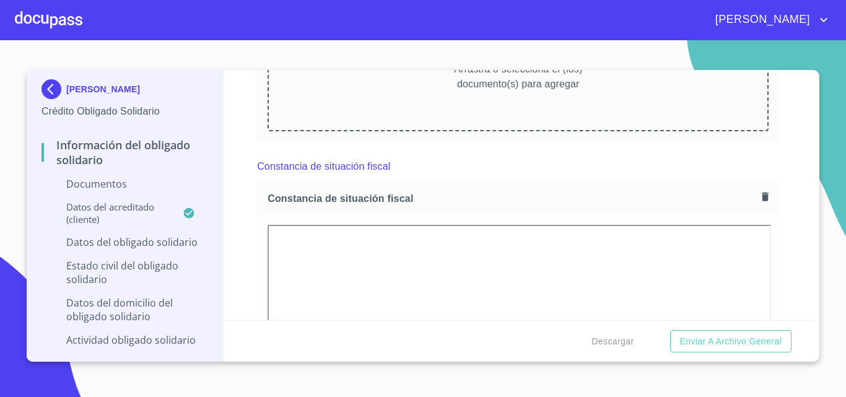
scroll to position [1031, 0]
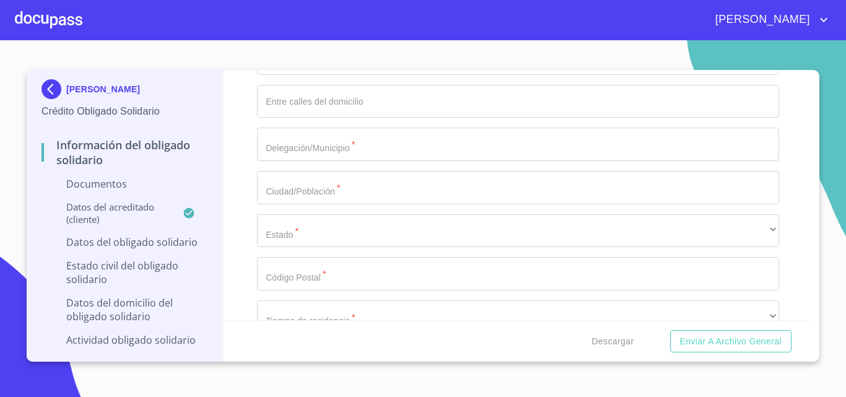
scroll to position [2950, 0]
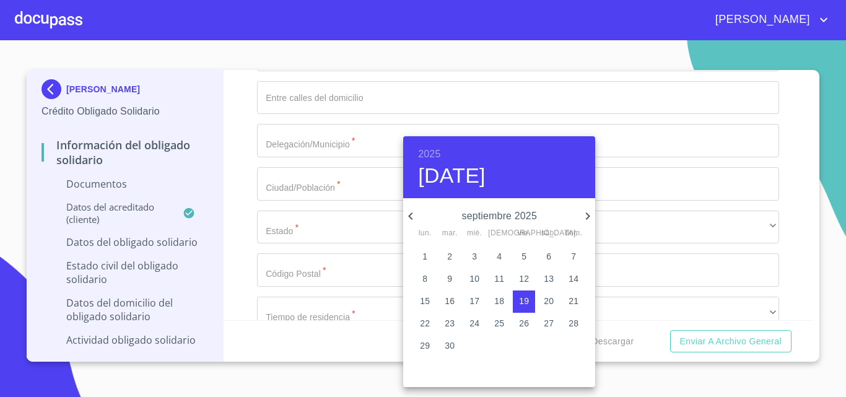
click at [412, 220] on icon "button" at bounding box center [410, 216] width 15 height 15
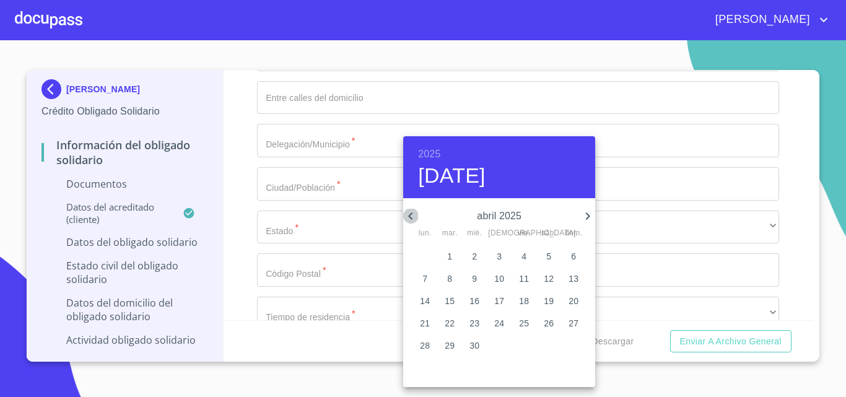
click at [412, 220] on icon "button" at bounding box center [410, 216] width 15 height 15
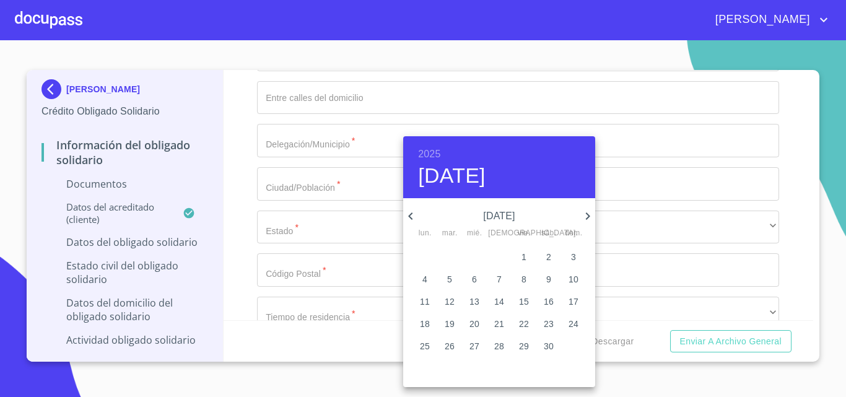
click at [412, 220] on icon "button" at bounding box center [410, 216] width 15 height 15
click at [432, 152] on h6 "2025" at bounding box center [429, 154] width 22 height 17
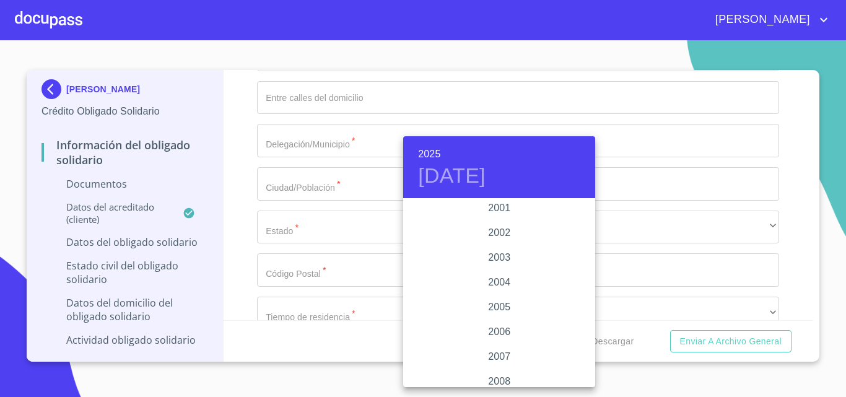
scroll to position [1862, 0]
click at [500, 236] on div "2001" at bounding box center [499, 232] width 192 height 25
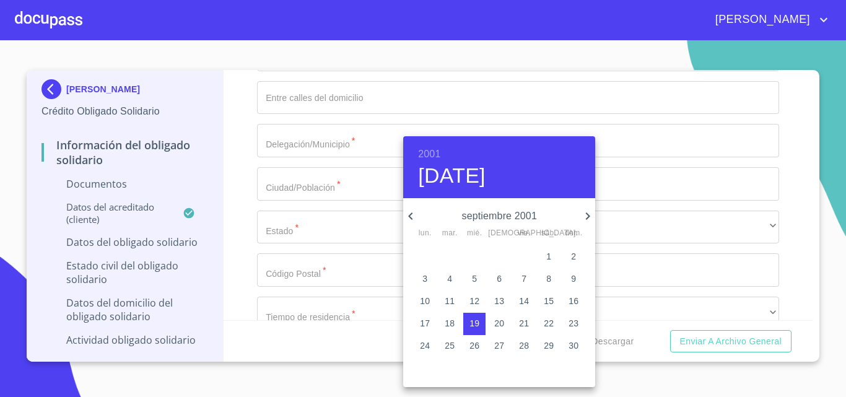
click at [418, 214] on icon "button" at bounding box center [410, 216] width 15 height 15
click at [583, 214] on icon "button" at bounding box center [587, 216] width 15 height 15
click at [498, 251] on p "4" at bounding box center [499, 256] width 5 height 12
type input "4 de oct. de 2001"
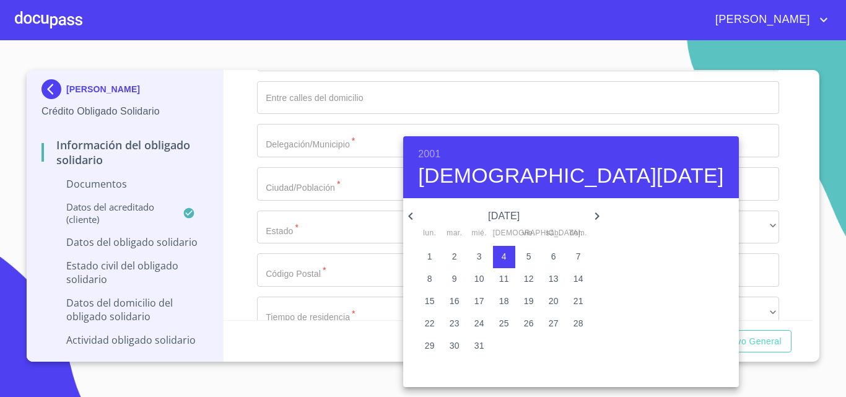
click at [825, 155] on div at bounding box center [423, 198] width 846 height 397
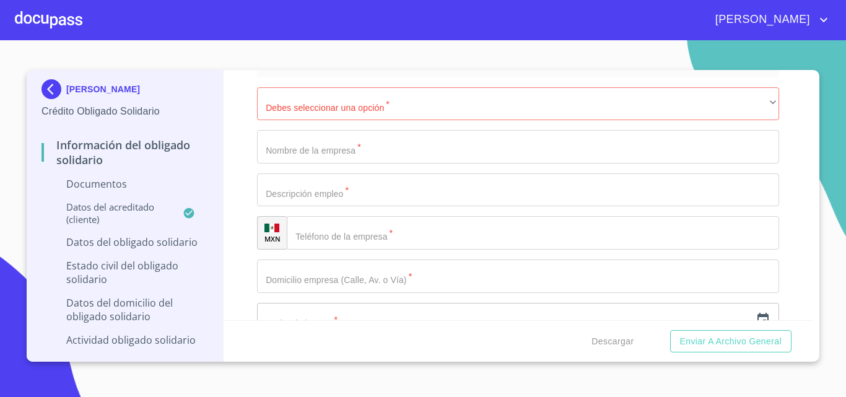
scroll to position [3256, 0]
type input "C"
type input "T"
type input "CHIAPAS"
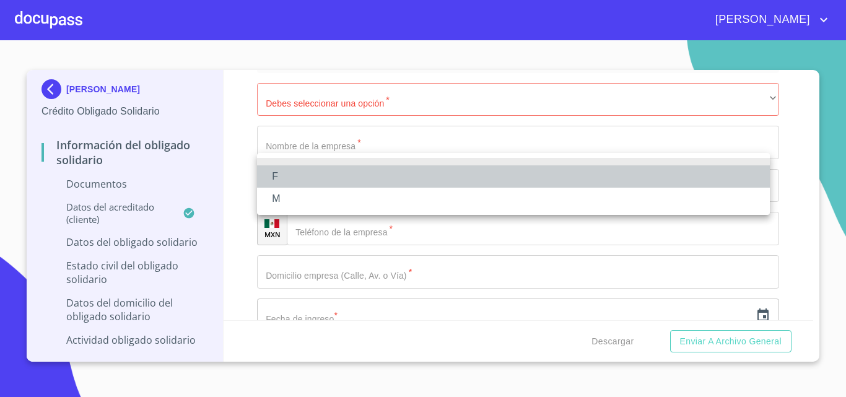
click at [304, 176] on li "F" at bounding box center [513, 176] width 513 height 22
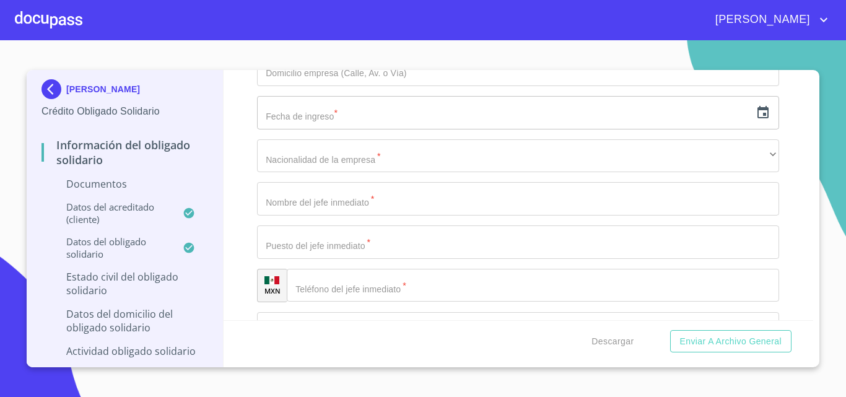
scroll to position [3457, 0]
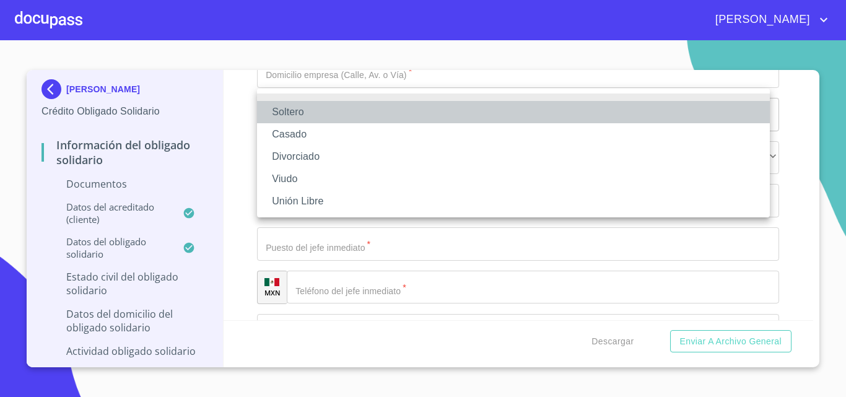
click at [306, 113] on li "Soltero" at bounding box center [513, 112] width 513 height 22
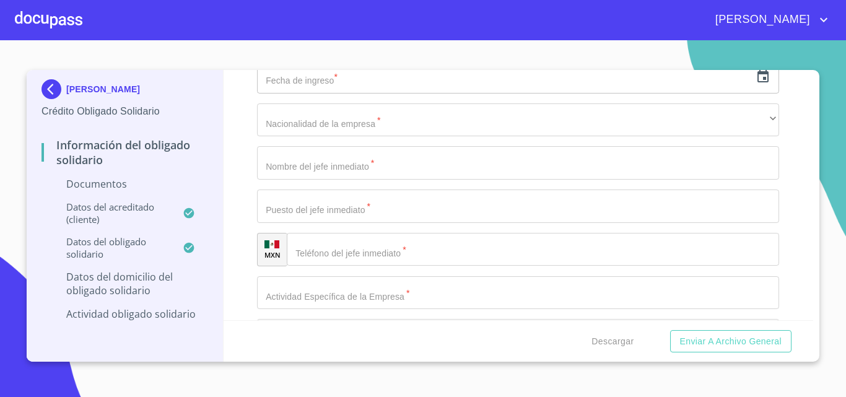
scroll to position [3508, 0]
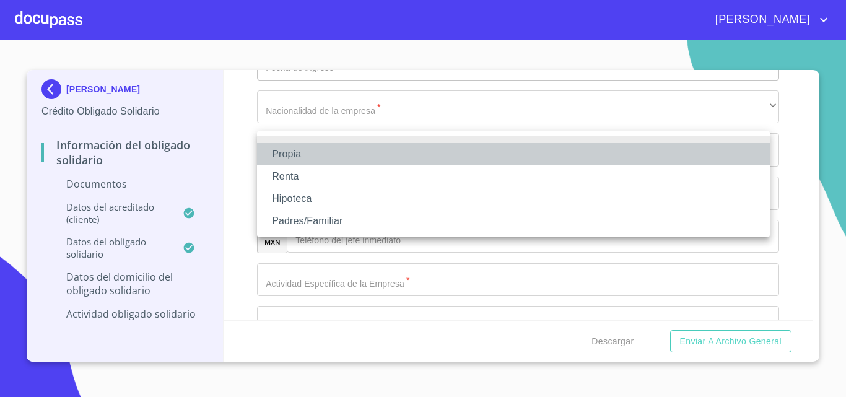
click at [325, 153] on li "Propia" at bounding box center [513, 154] width 513 height 22
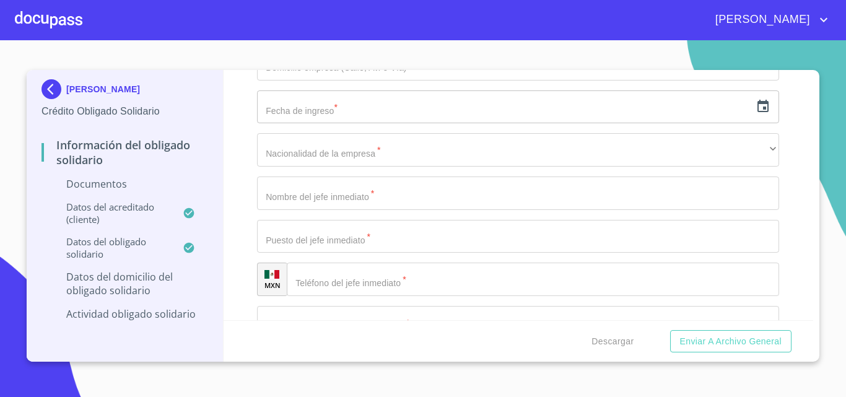
type input "$3,500,000"
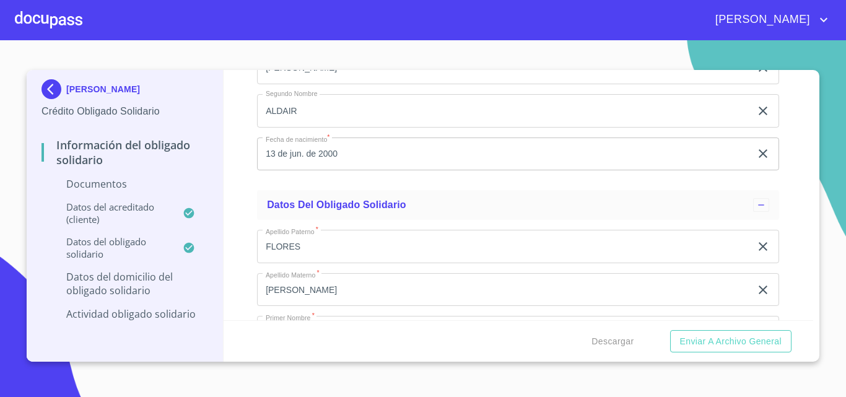
scroll to position [0, 0]
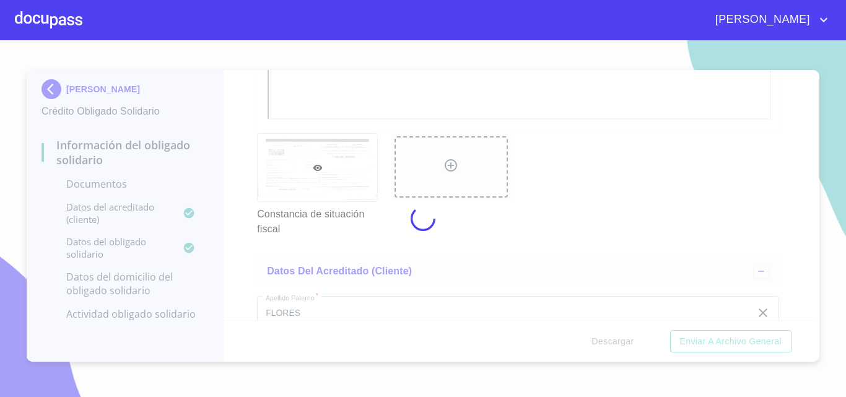
click at [803, 164] on div at bounding box center [423, 218] width 846 height 357
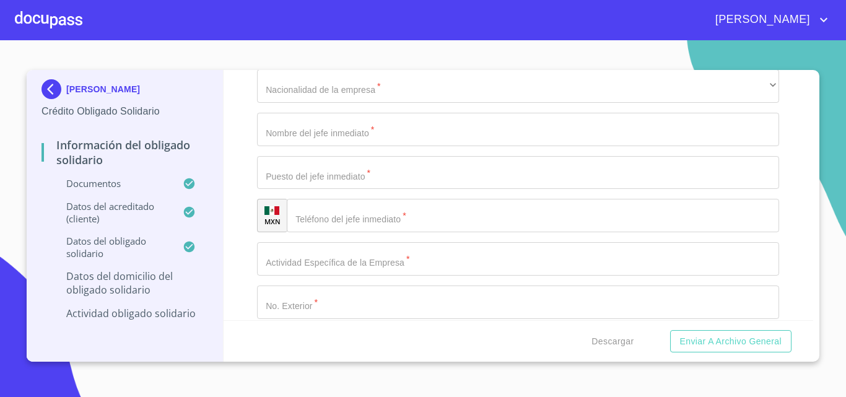
scroll to position [4959, 0]
paste input "P DE LA SERENATA"
type input "P DE LA SERENATA"
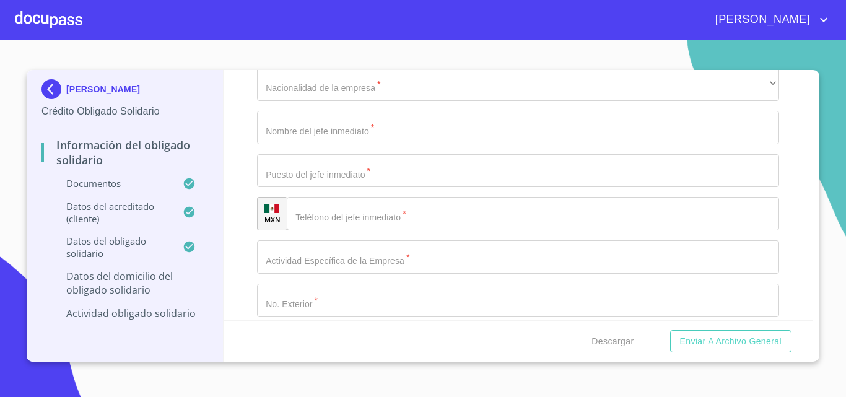
paste input "6020"
type input "6020"
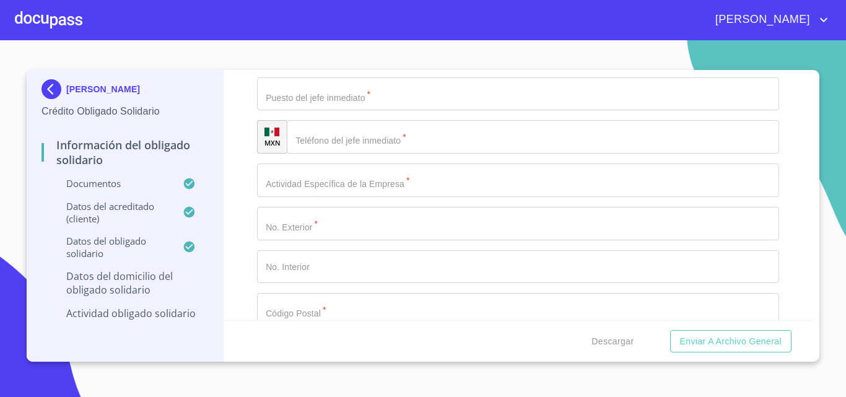
scroll to position [5036, 0]
type input "49"
paste input "BALCONES DE STA [PERSON_NAME]"
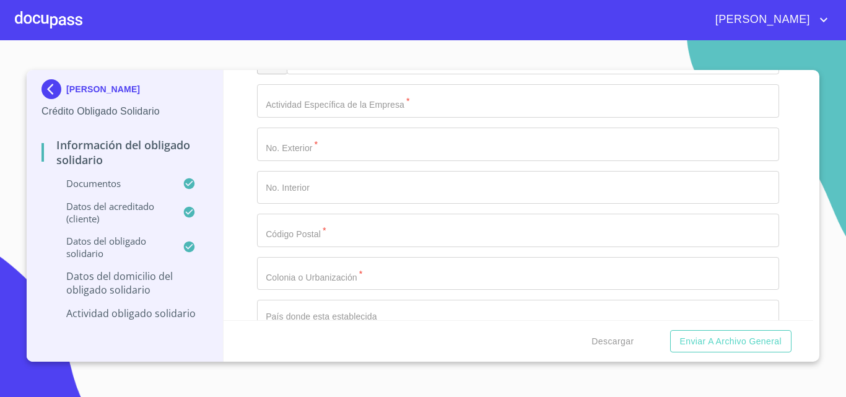
scroll to position [5147, 0]
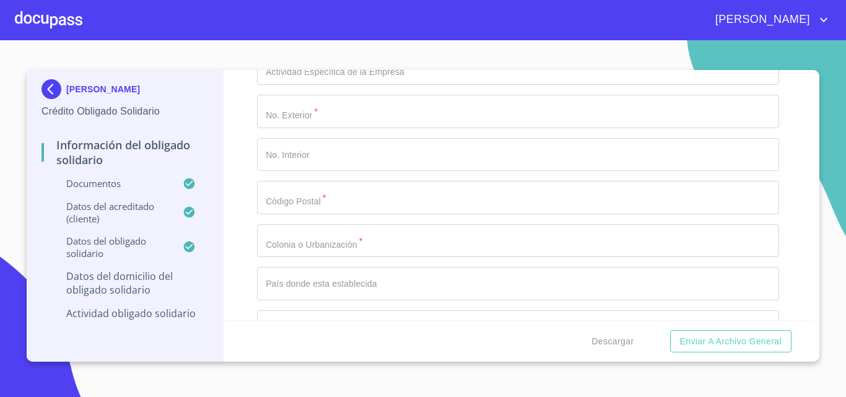
type input "BALCONES DE STA [PERSON_NAME]"
click at [670, 330] on button "Enviar a Archivo General" at bounding box center [730, 341] width 121 height 23
type input "[GEOGRAPHIC_DATA]"
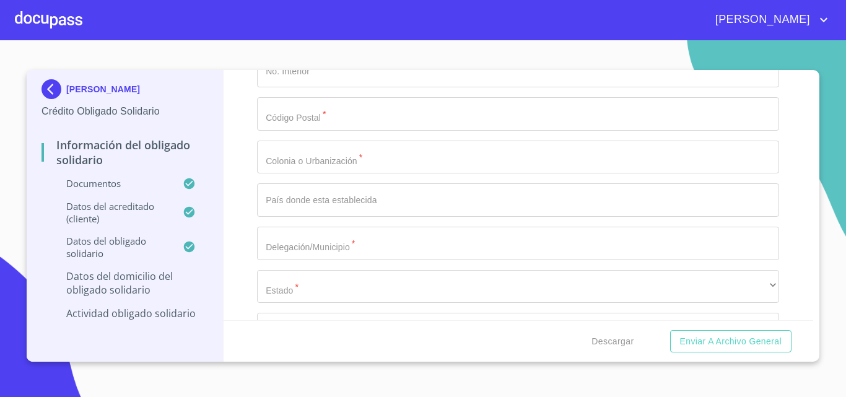
paste input "TLAQUEPAQUE"
type input "TLAQUEPAQUE"
type input "G"
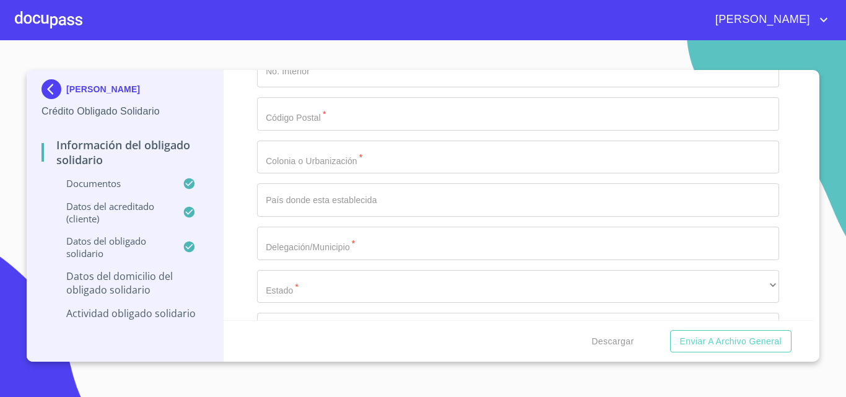
type input "V"
paste input "TLAQUEPAQUE"
type input "TLAQUEPAQUE"
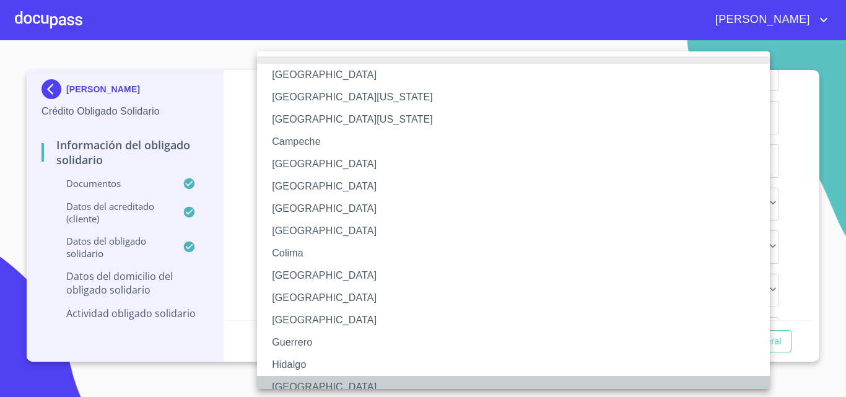
click at [297, 380] on li "[GEOGRAPHIC_DATA]" at bounding box center [518, 387] width 522 height 22
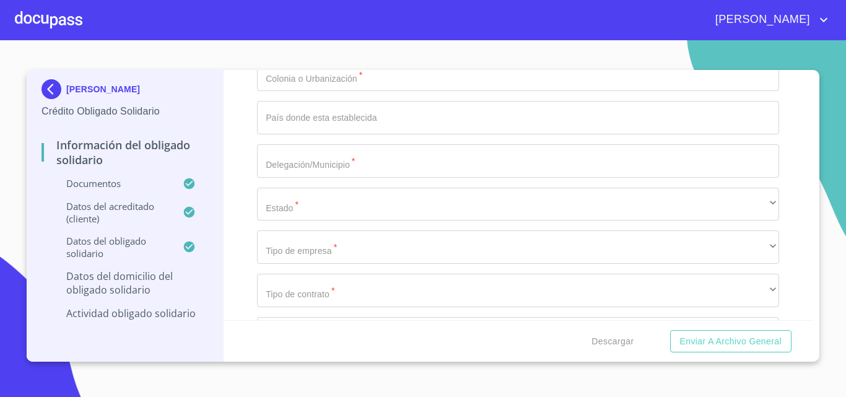
paste input "45606"
type input "45606"
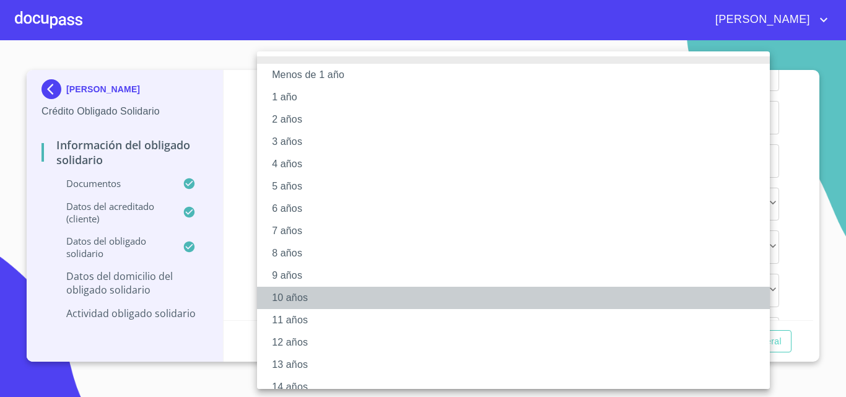
click at [326, 295] on li "10 años" at bounding box center [518, 298] width 522 height 22
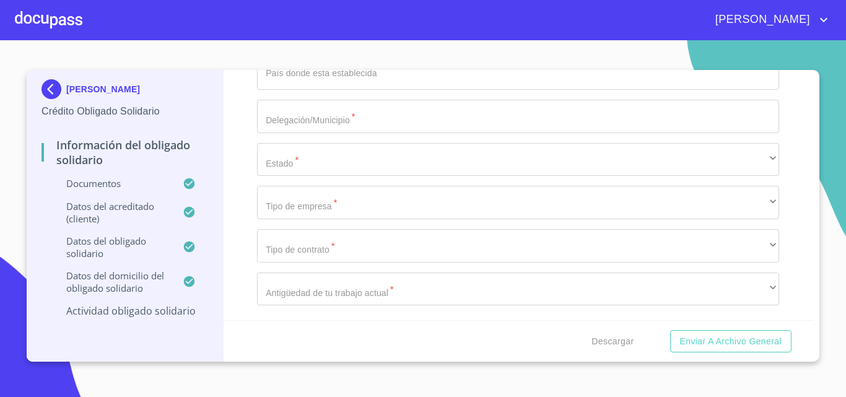
scroll to position [5541, 0]
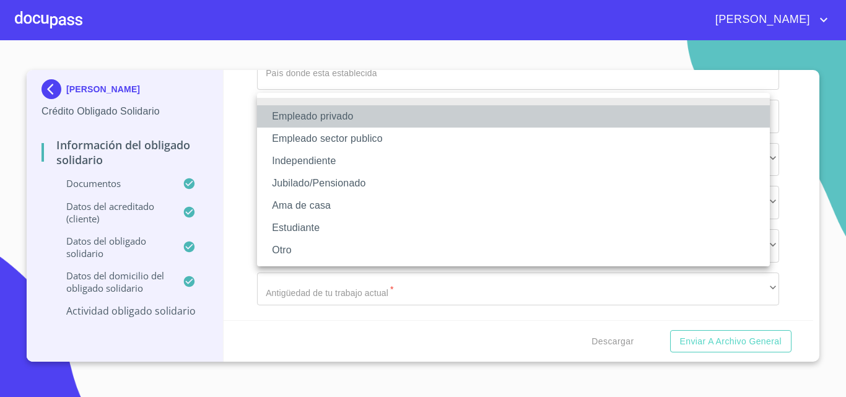
click at [375, 125] on li "Empleado privado" at bounding box center [513, 116] width 513 height 22
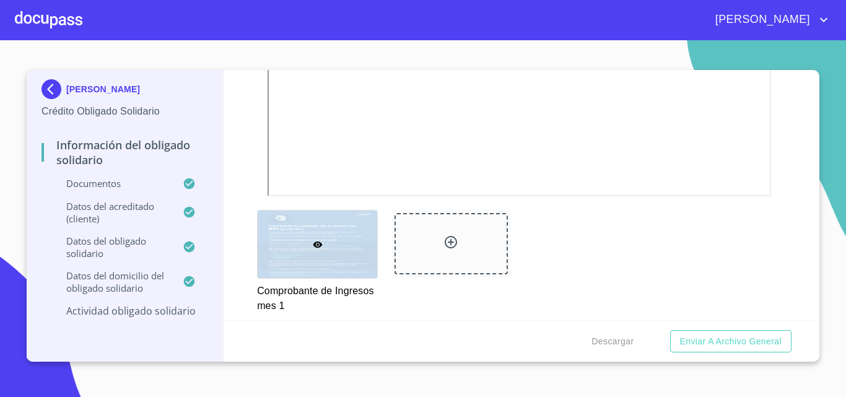
scroll to position [1171, 0]
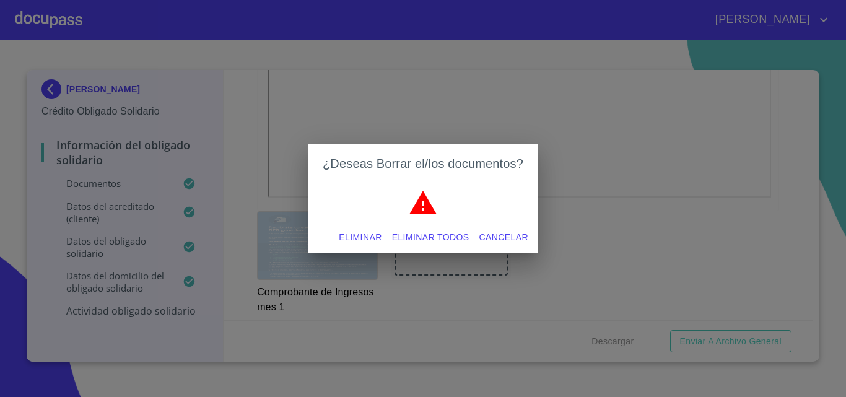
click at [362, 238] on span "Eliminar" at bounding box center [360, 237] width 43 height 15
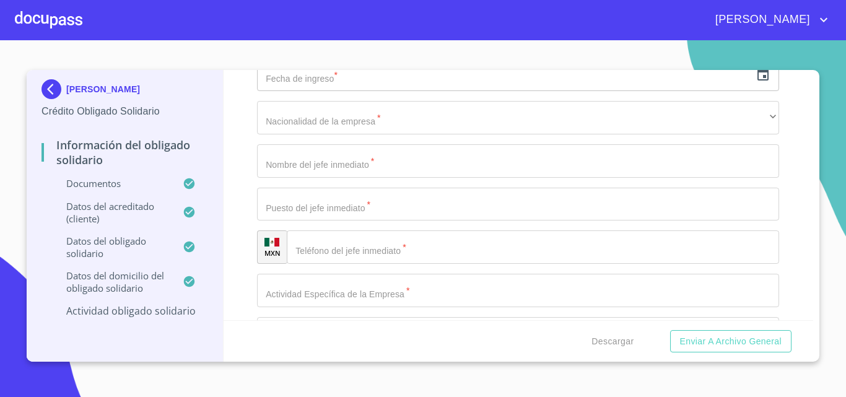
scroll to position [4926, 0]
type input "P"
type input "REAL DE MINAS"
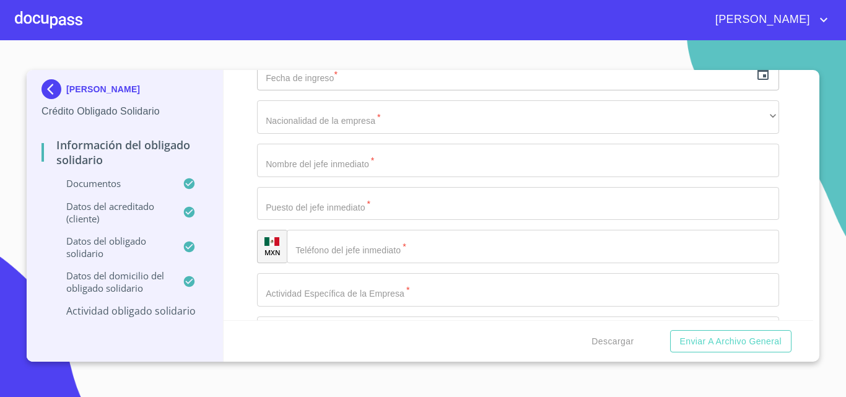
type input "2302"
type input "6F"
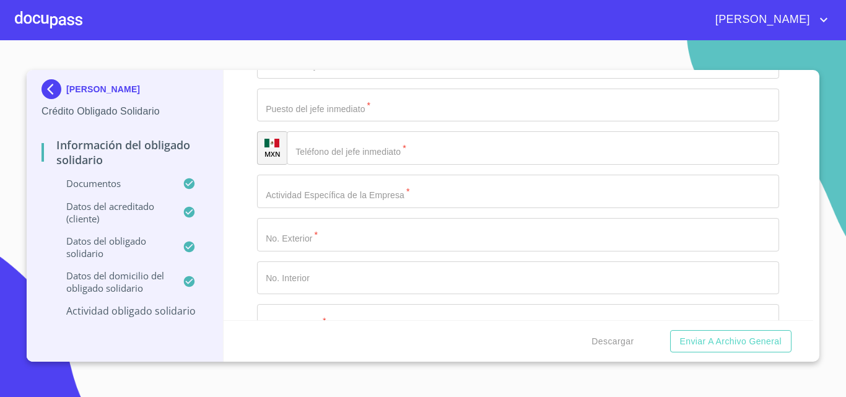
scroll to position [5025, 0]
type input "LAS HACIENDAS SN FCO"
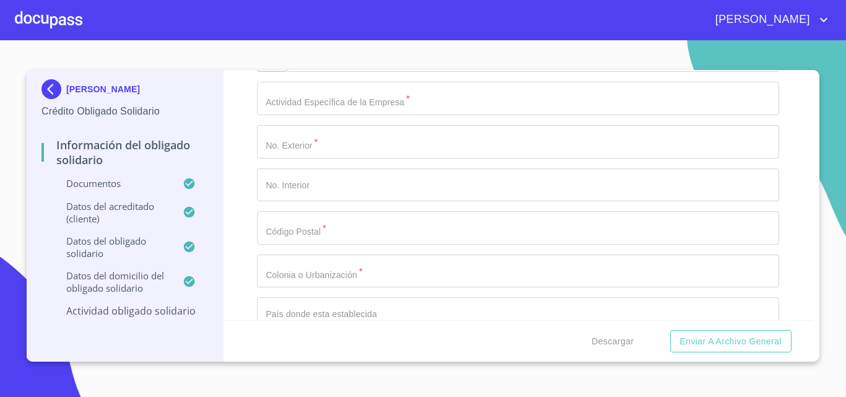
type input "T"
type input "QUERETARO"
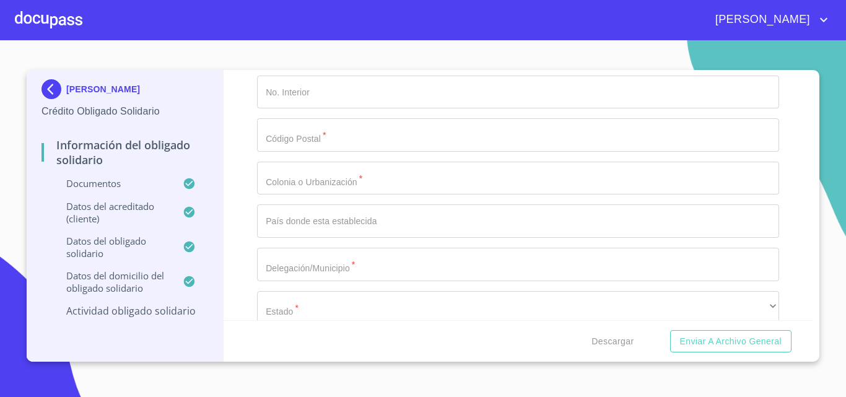
scroll to position [5234, 0]
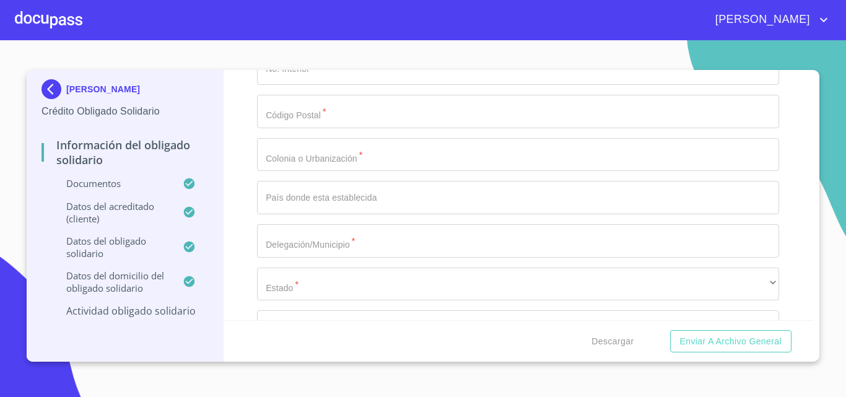
type input "QUERETARO"
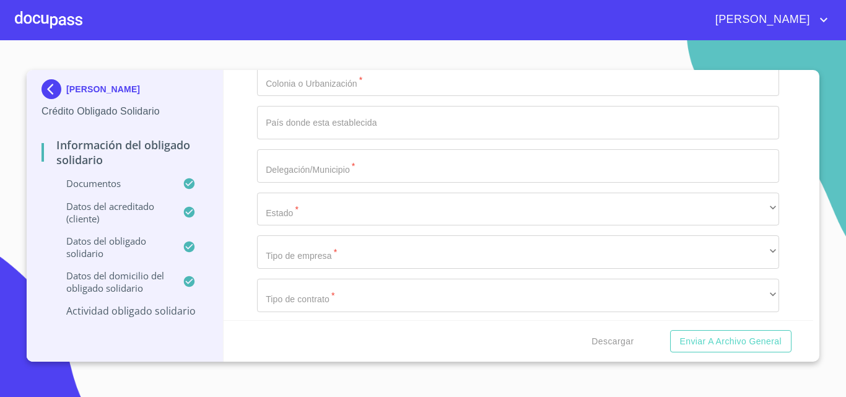
scroll to position [5336, 0]
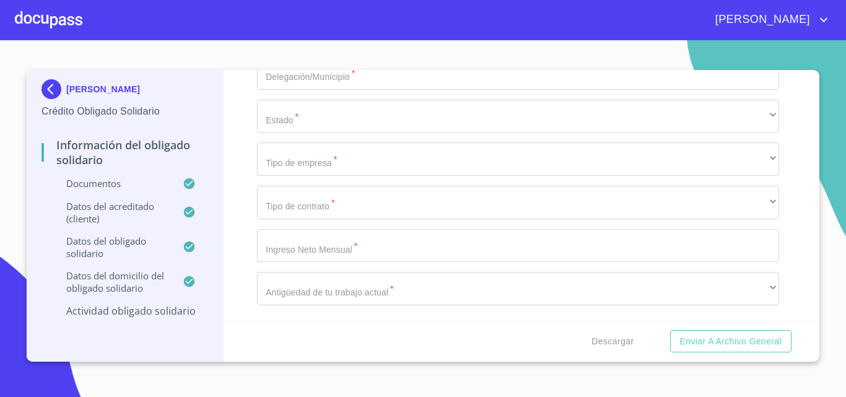
scroll to position [5478, 0]
type input "76116"
paste input "Hayakawa Electronics de Mexico"
type input "Hayakawa Electronics de Mexico"
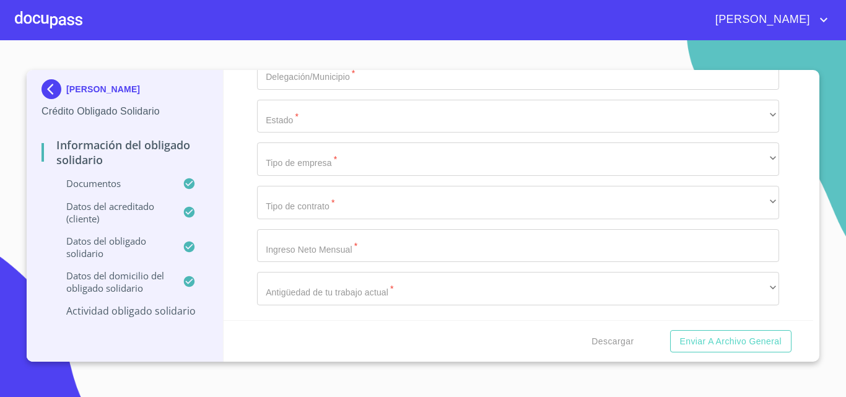
paste input "Supervisora de calidad"
type input "Supervisora de calidad"
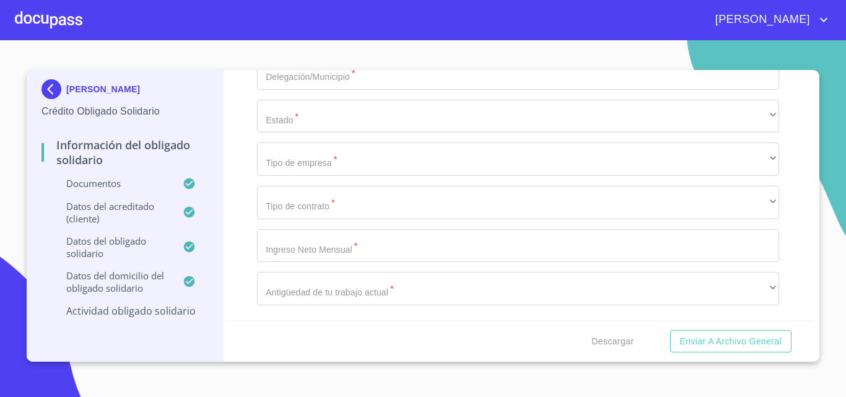
paste input "(44)22731046"
type input "(44)22731046"
type input "ACESSO III"
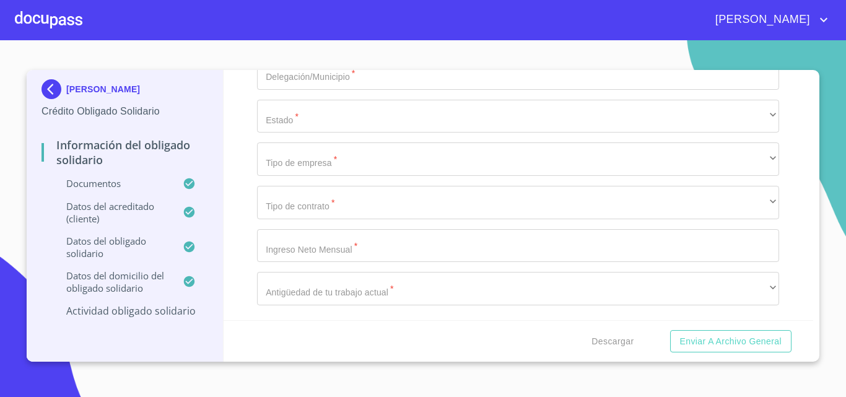
drag, startPoint x: 758, startPoint y: 211, endPoint x: 440, endPoint y: -54, distance: 414.2
click at [440, 0] on html "JORGE ALBERTO FERNANDO ALDAIR FLORES MACIAS Crédito Obligado Solidario Informac…" at bounding box center [423, 198] width 846 height 397
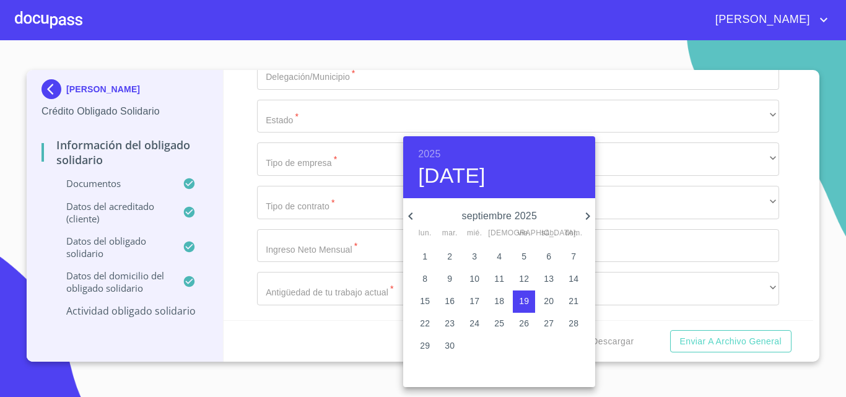
click at [527, 212] on p "septiembre 2025" at bounding box center [499, 216] width 162 height 15
click at [411, 211] on icon "button" at bounding box center [410, 216] width 15 height 15
click at [430, 157] on h6 "2025" at bounding box center [429, 154] width 22 height 17
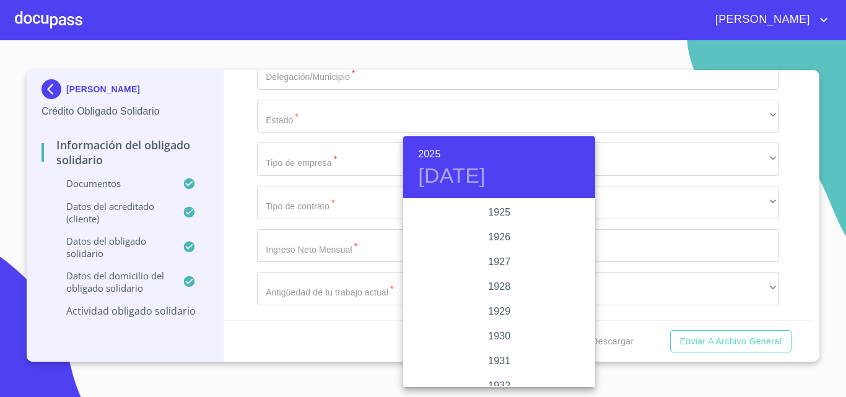
scroll to position [2403, 0]
click at [495, 261] on div "2024" at bounding box center [499, 262] width 192 height 25
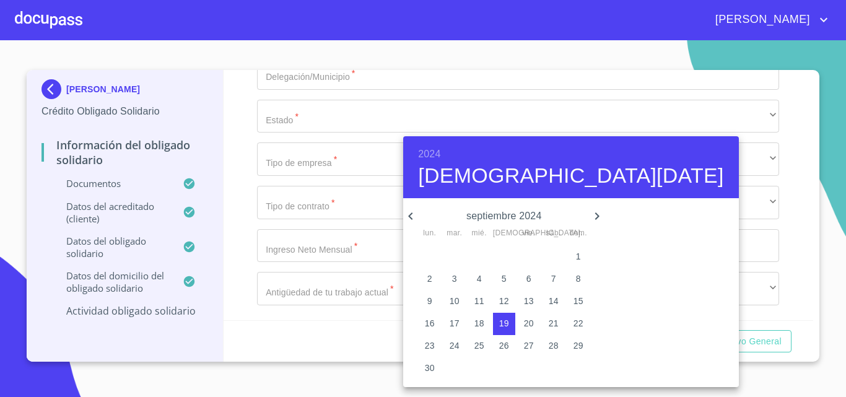
click at [406, 219] on icon "button" at bounding box center [410, 216] width 15 height 15
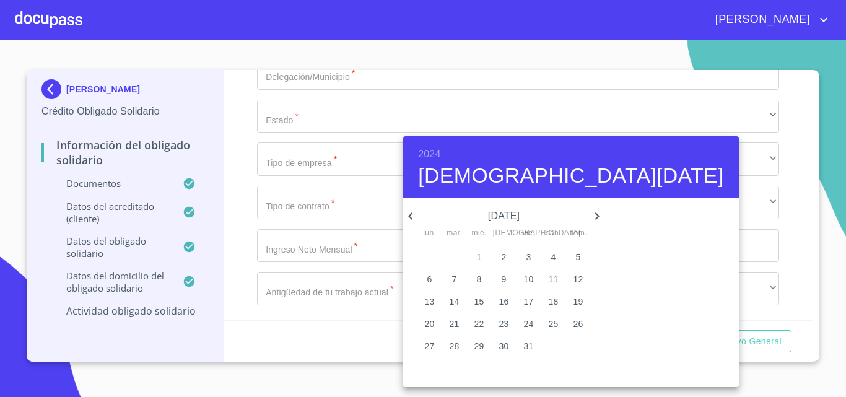
click at [406, 219] on icon "button" at bounding box center [410, 216] width 15 height 15
click at [427, 256] on p "1" at bounding box center [429, 256] width 5 height 12
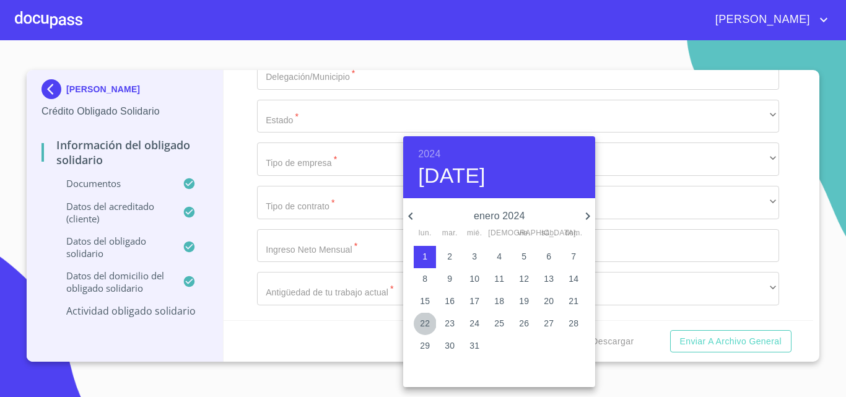
click at [425, 328] on p "22" at bounding box center [425, 323] width 10 height 12
type input "22 de ene. de 2024"
click at [793, 191] on div at bounding box center [423, 198] width 846 height 397
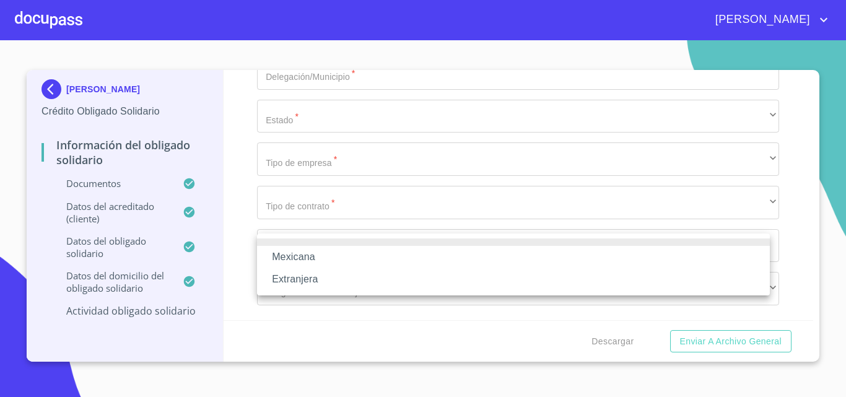
click at [316, 256] on li "Mexicana" at bounding box center [513, 257] width 513 height 22
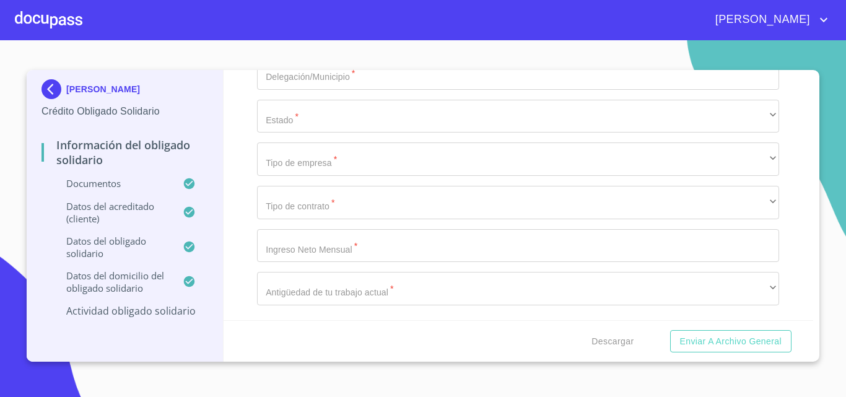
scroll to position [5880, 0]
paste input "22/04/2024"
type input "2"
type input "g"
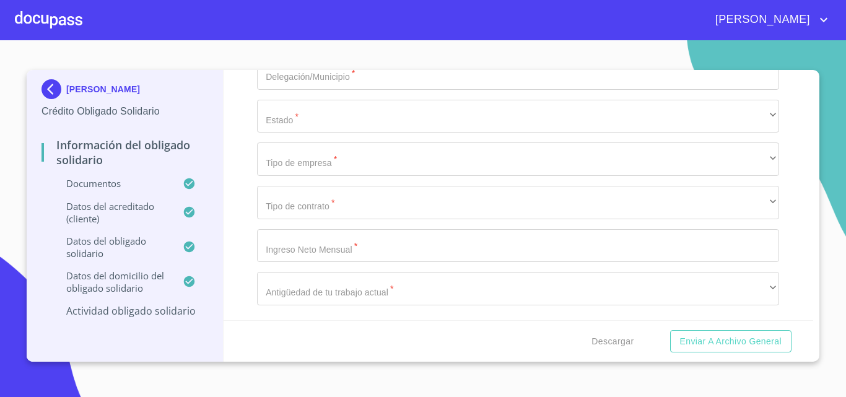
scroll to position [6042, 0]
type input "GERENTE GENERAL"
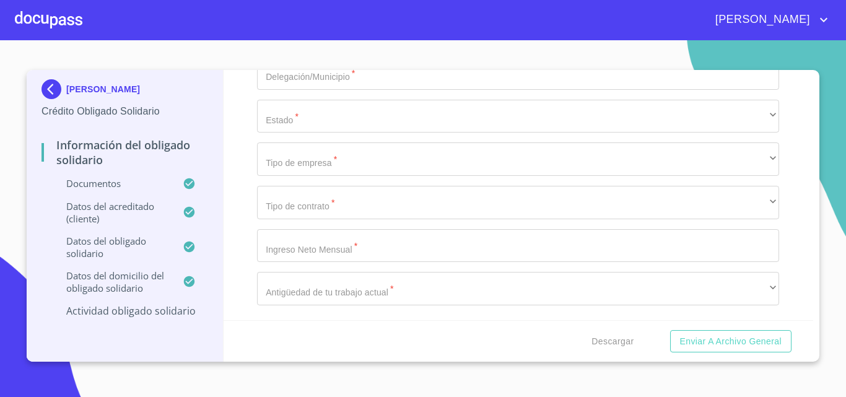
type input "A"
type input "v"
paste input "Benito Juárez"
type input "Benito Juárez paque industrial"
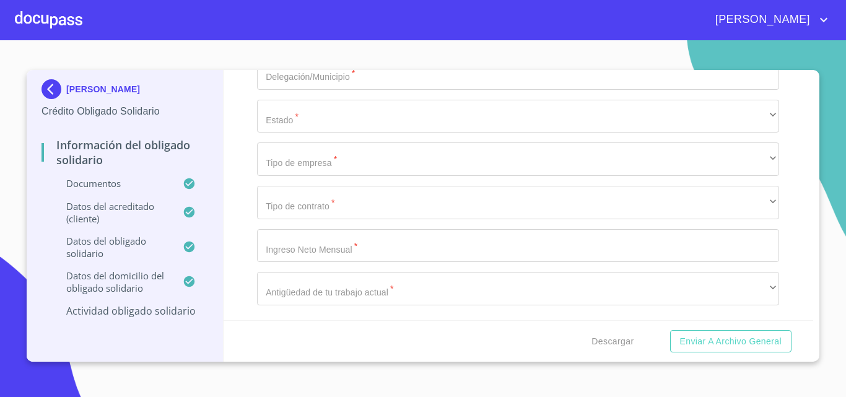
type input "76116"
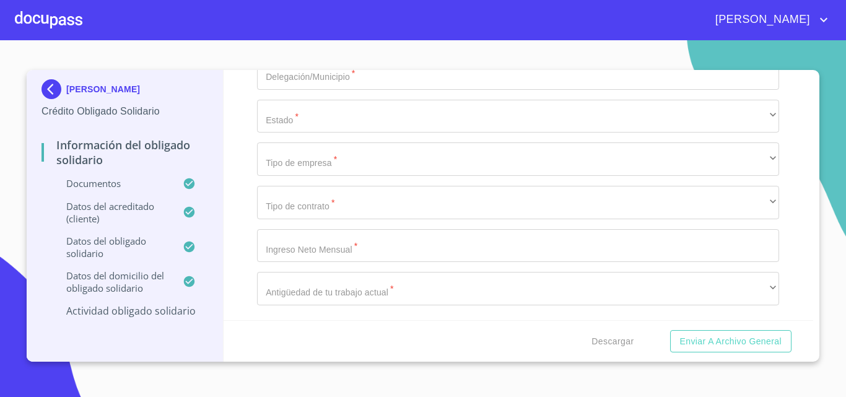
type input "7"
type input "96"
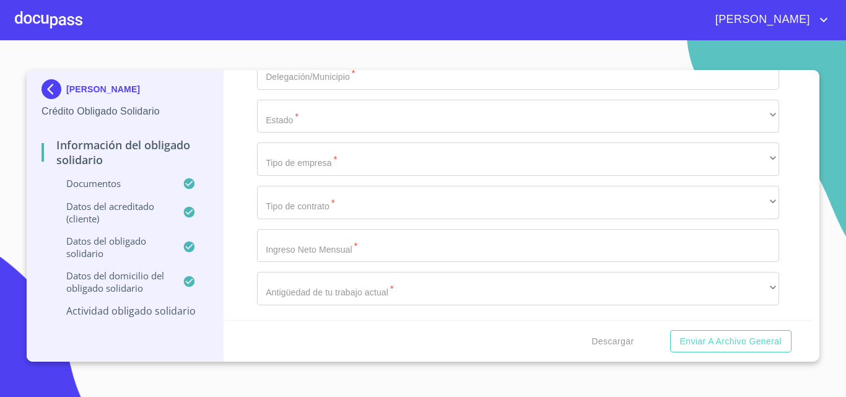
type input "9"
paste input "Santiago de Querétaro"
type input "Santiago de Querétaro"
click at [379, 46] on input "Documento de identificación Obligado Solidario.   *" at bounding box center [518, 29] width 522 height 33
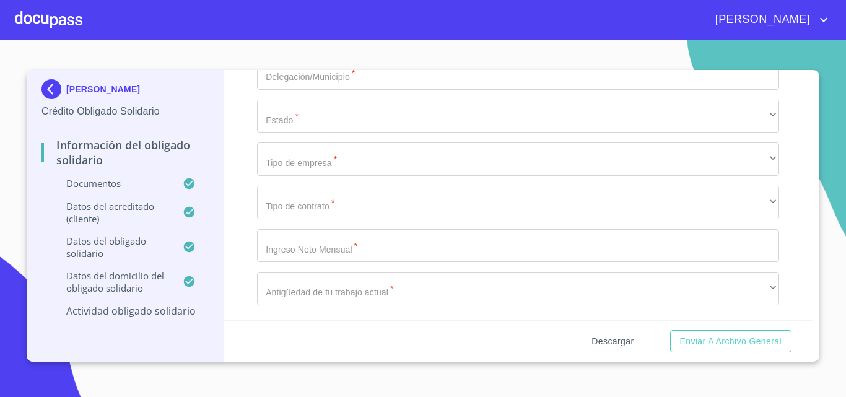
type input "[GEOGRAPHIC_DATA]"
paste input "Juan Farias Villagomez"
type input "Juan Farias Villagomez"
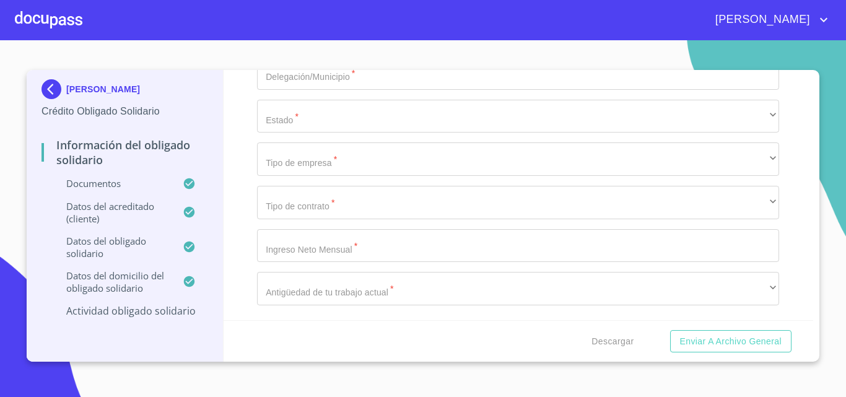
type input "g"
type input "GERENTE GENERAL"
paste input "(44)2 203 8153"
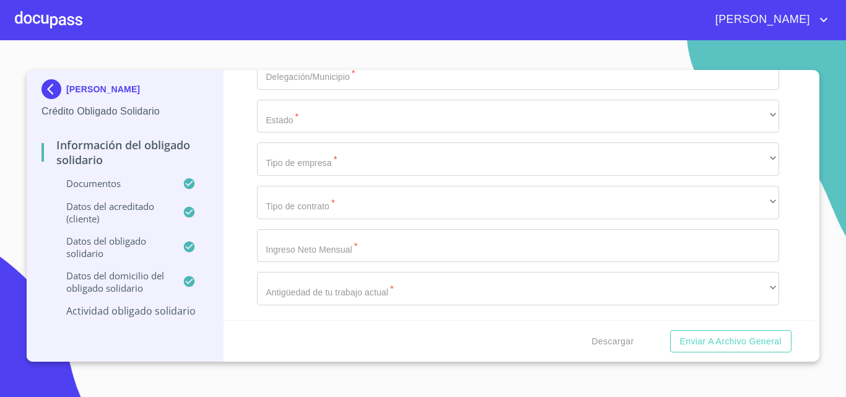
scroll to position [6157, 0]
type input "(44)2 203 8153"
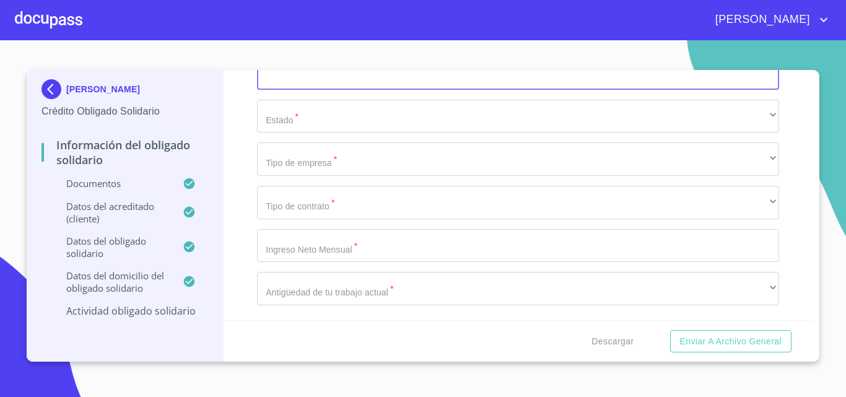
click at [347, 90] on input "Documento de identificación Obligado Solidario.   *" at bounding box center [518, 72] width 522 height 33
paste input "442 203 8153"
type input "4"
type input "QUERETARO"
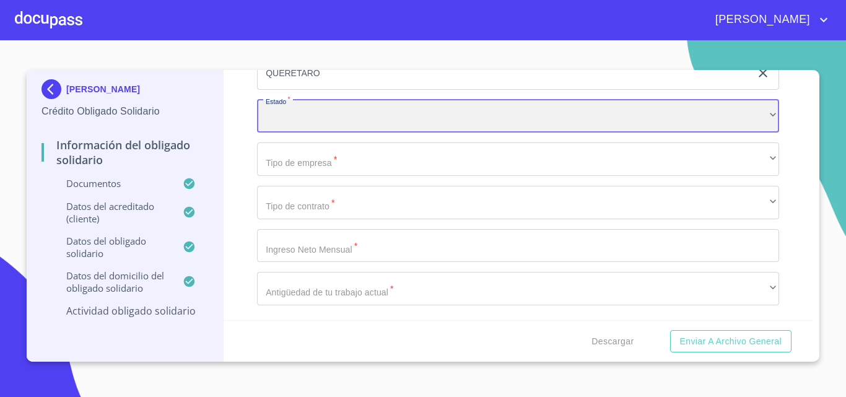
click at [355, 133] on div "​" at bounding box center [518, 116] width 522 height 33
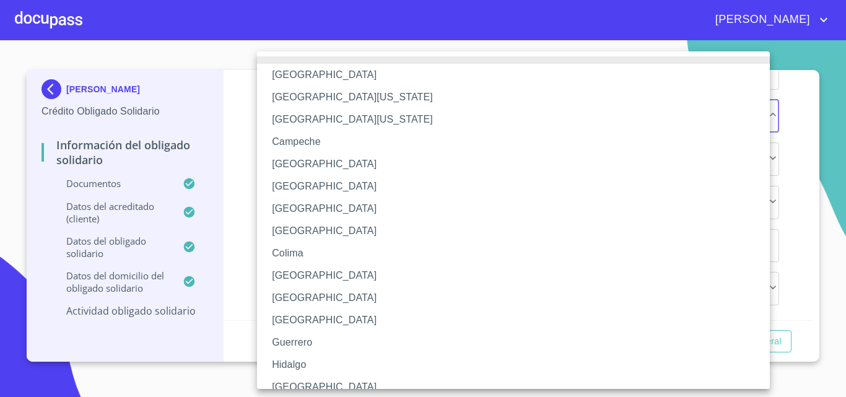
scroll to position [323, 0]
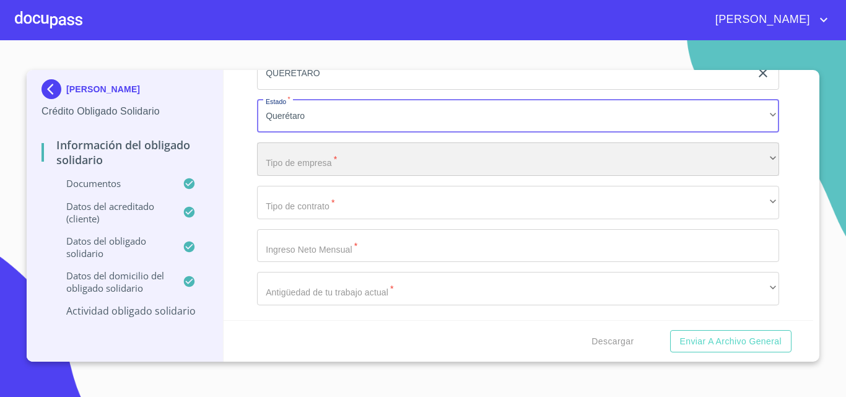
click at [328, 176] on div "​" at bounding box center [518, 158] width 522 height 33
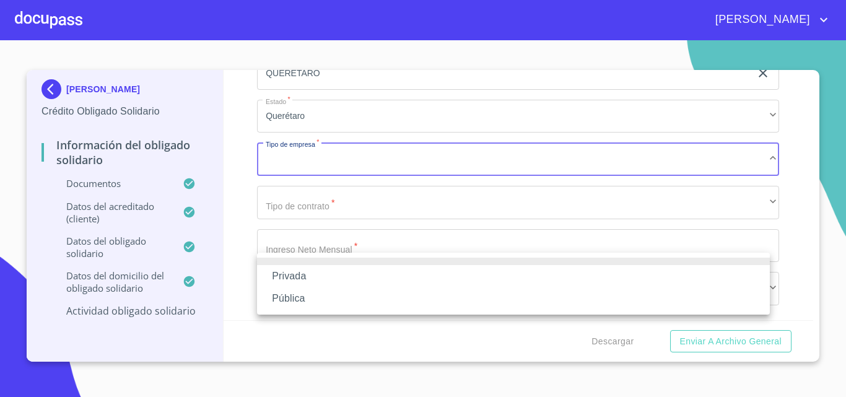
click at [305, 271] on li "Privada" at bounding box center [513, 276] width 513 height 22
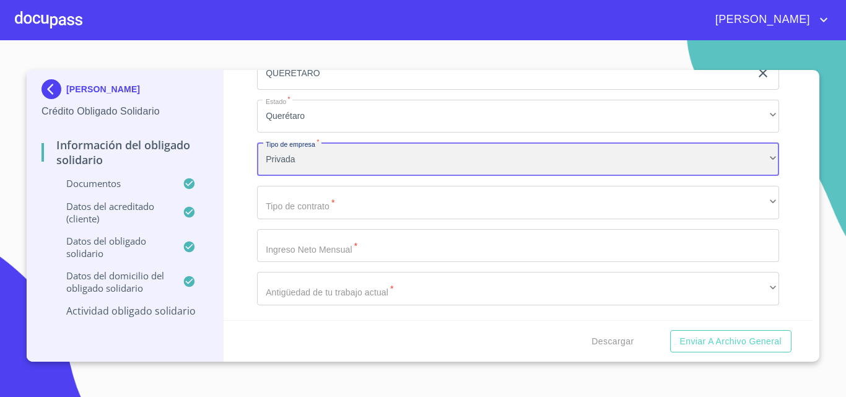
scroll to position [6230, 0]
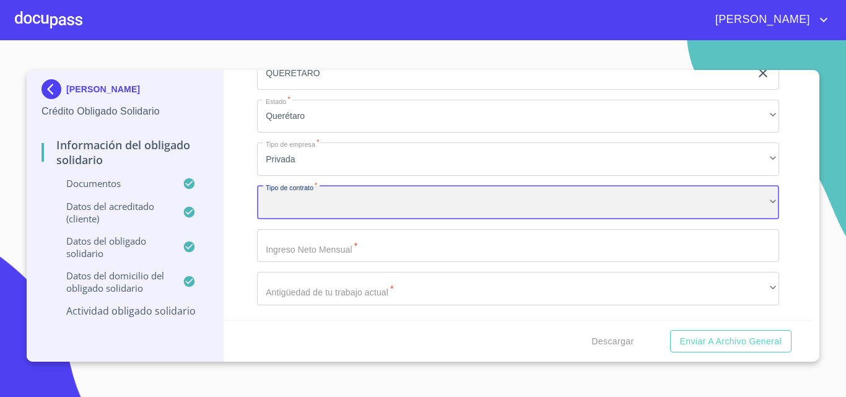
click at [331, 219] on div "​" at bounding box center [518, 202] width 522 height 33
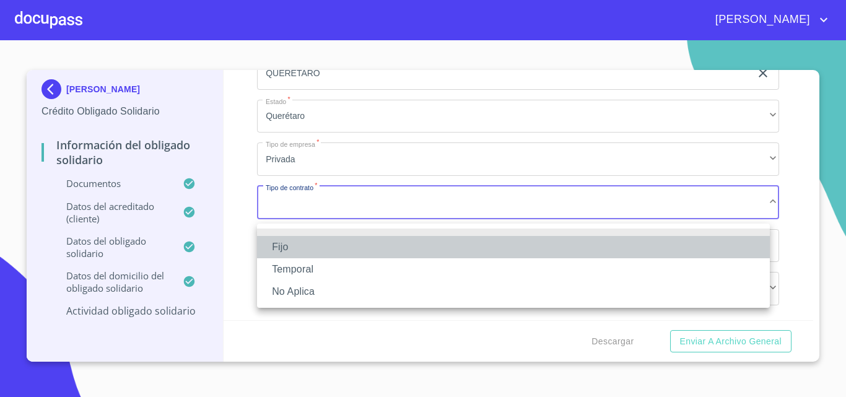
click at [298, 249] on li "Fijo" at bounding box center [513, 247] width 513 height 22
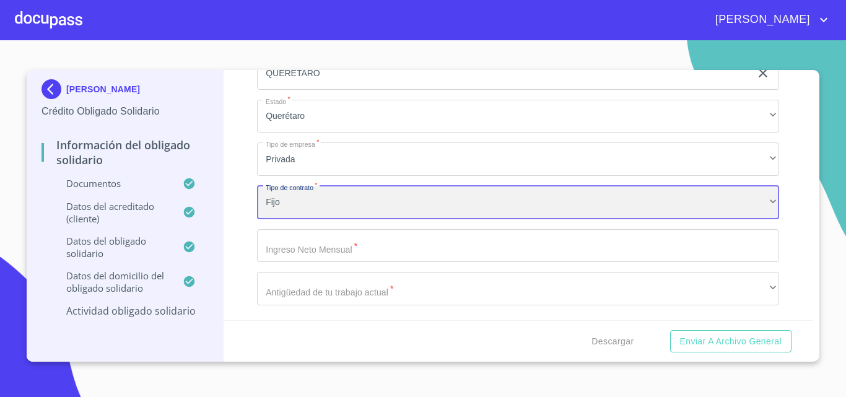
scroll to position [6265, 0]
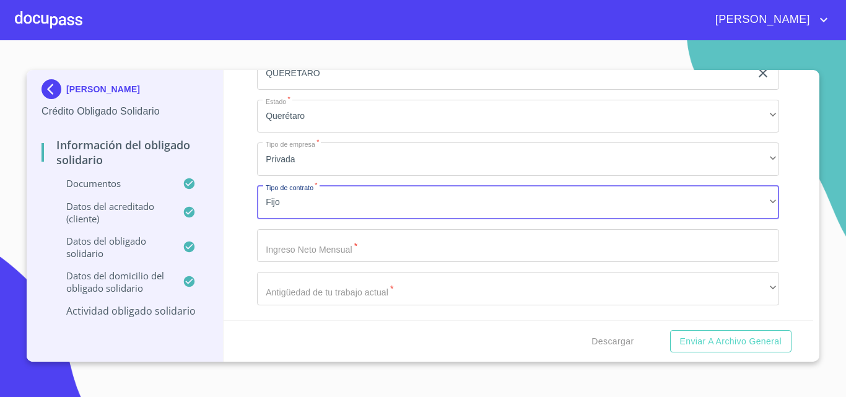
click at [303, 248] on input "Documento de identificación Obligado Solidario.   *" at bounding box center [518, 245] width 522 height 33
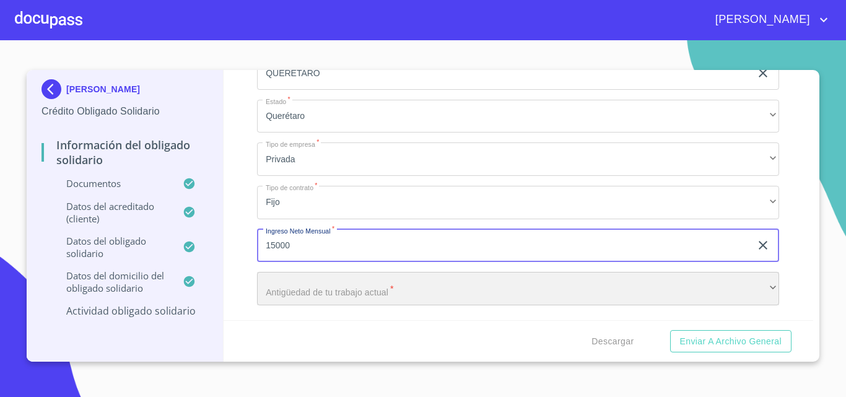
click at [295, 280] on div "​" at bounding box center [518, 288] width 522 height 33
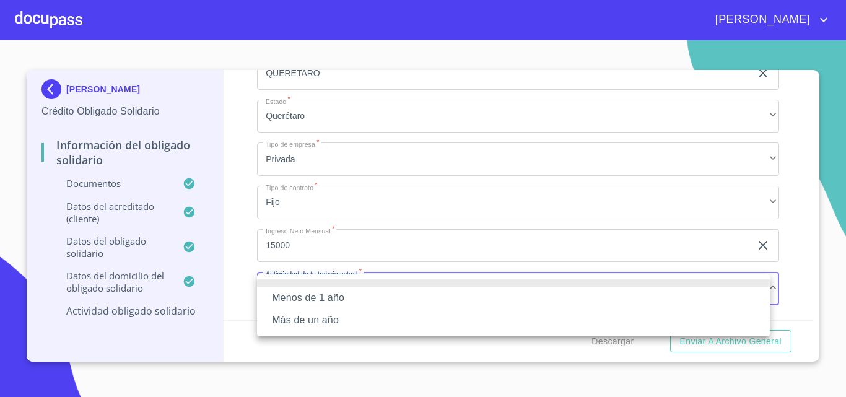
click at [319, 243] on div at bounding box center [423, 198] width 846 height 397
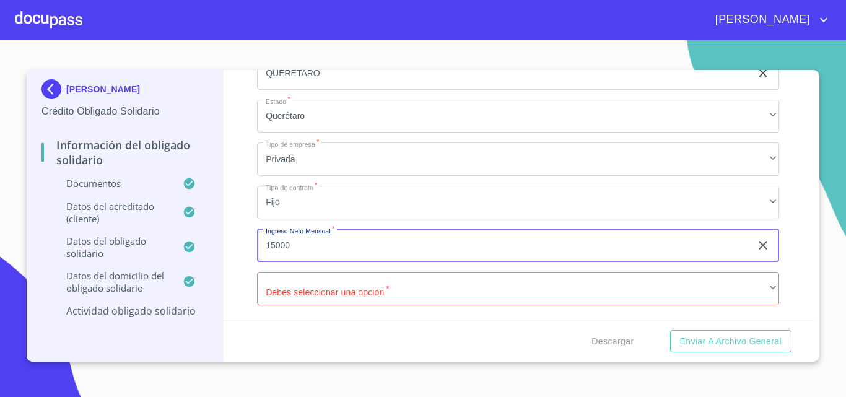
click at [319, 243] on input "15000" at bounding box center [504, 245] width 494 height 33
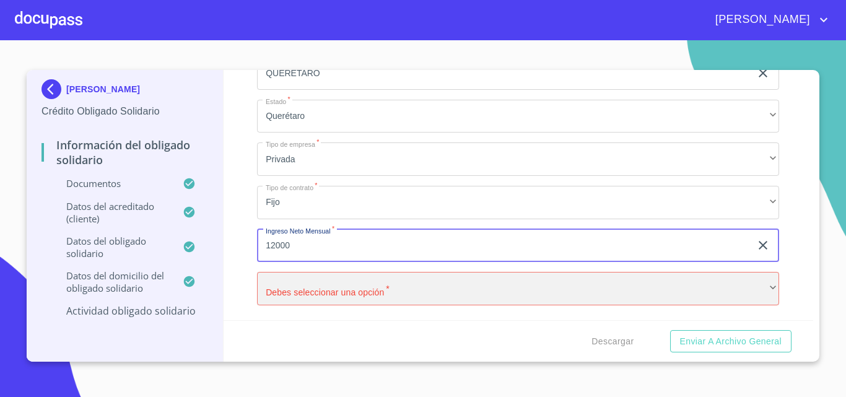
click at [302, 285] on div "​" at bounding box center [518, 288] width 522 height 33
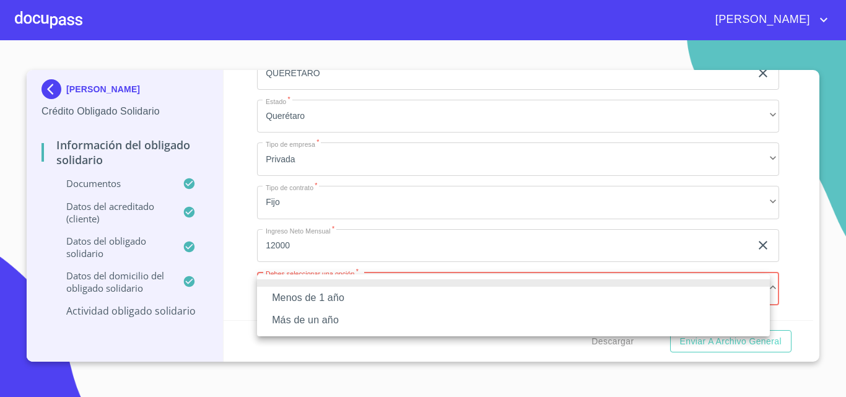
click at [305, 315] on li "Más de un año" at bounding box center [513, 320] width 513 height 22
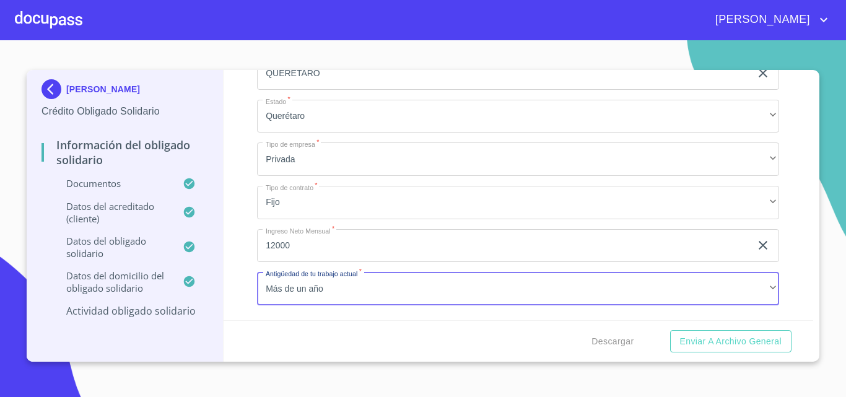
click at [320, 250] on input "12000" at bounding box center [504, 245] width 494 height 33
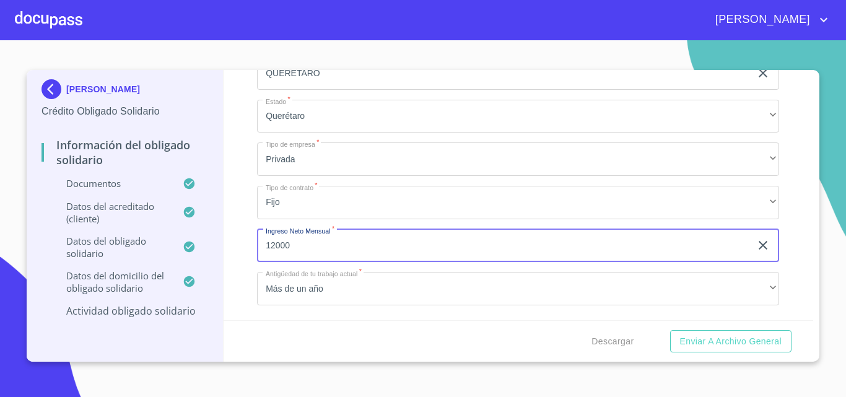
click at [320, 250] on input "12000" at bounding box center [504, 245] width 494 height 33
type input "15000"
click at [255, 231] on div "Información del Obligado Solidario Documentos Documento de identificación Oblig…" at bounding box center [519, 195] width 590 height 250
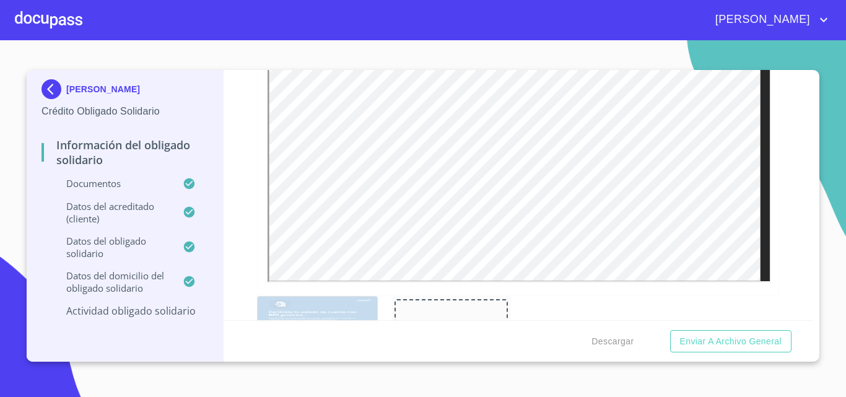
scroll to position [1431, 0]
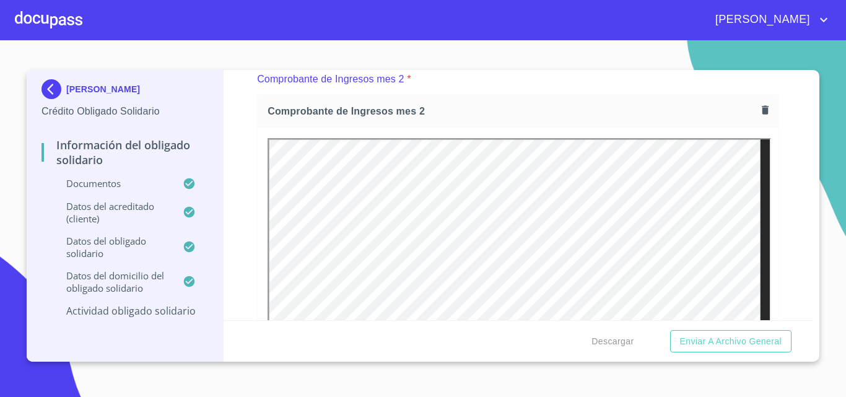
click at [172, 309] on p "Actividad obligado solidario" at bounding box center [124, 311] width 167 height 14
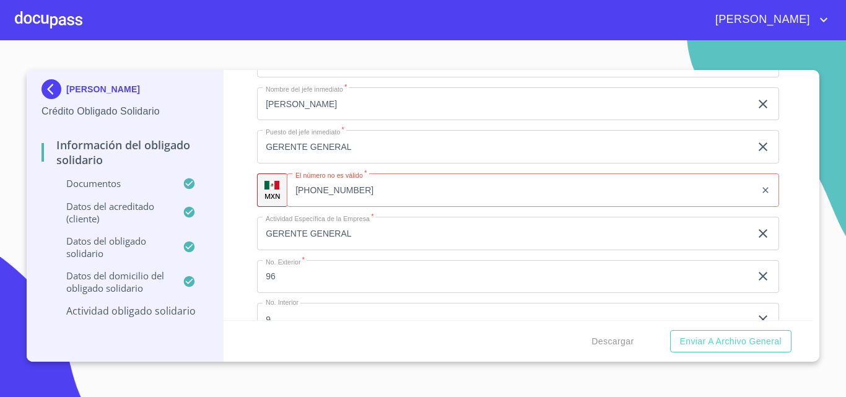
scroll to position [575, 0]
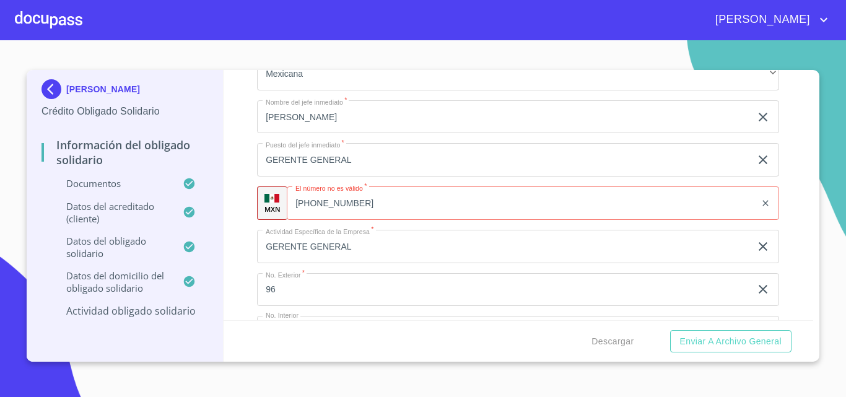
click at [358, 202] on input "(44)2 203 8153" at bounding box center [521, 202] width 469 height 33
click at [341, 205] on input "(44)2 203 8153" at bounding box center [537, 202] width 438 height 33
click at [356, 205] on input "(44)2203 8153" at bounding box center [537, 202] width 438 height 33
type input "(44)22038153"
click at [401, 168] on input "GERENTE GENERAL" at bounding box center [504, 159] width 494 height 33
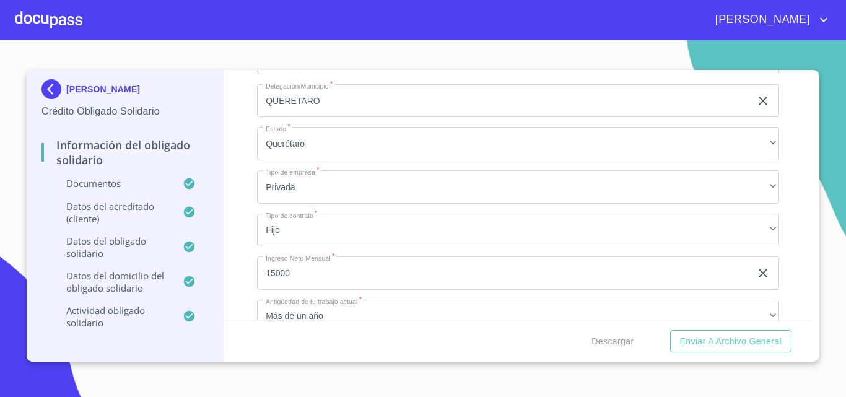
scroll to position [1007, 0]
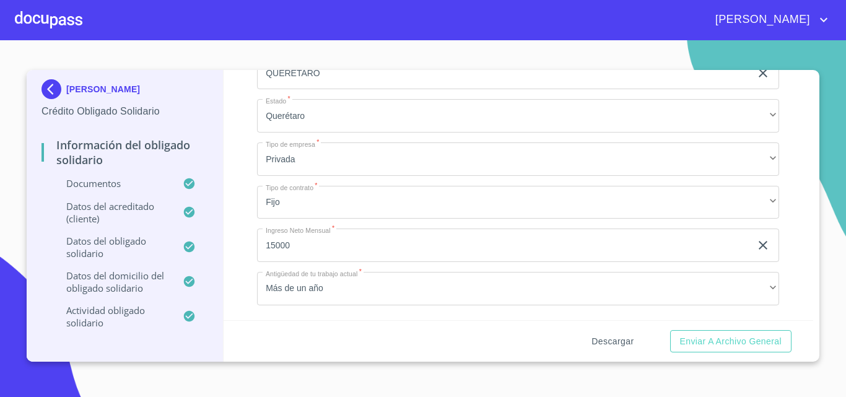
click at [605, 346] on span "Descargar" at bounding box center [612, 341] width 42 height 15
click at [619, 341] on span "Descargar" at bounding box center [612, 341] width 42 height 15
click at [714, 339] on span "Enviar a Archivo General" at bounding box center [731, 341] width 102 height 15
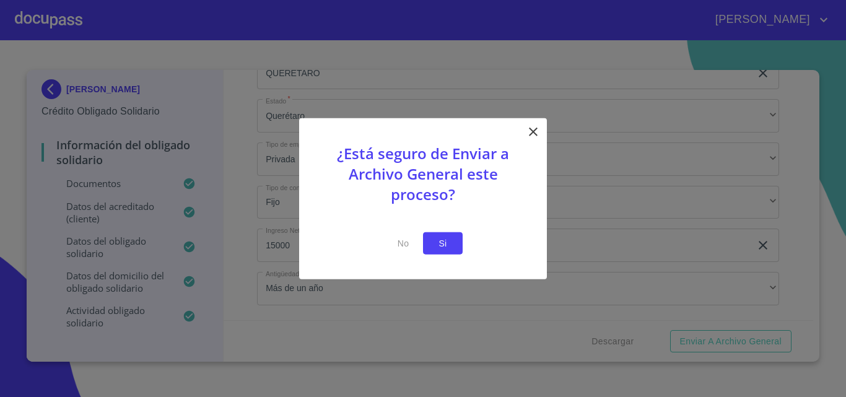
click at [445, 244] on span "Si" at bounding box center [443, 242] width 20 height 15
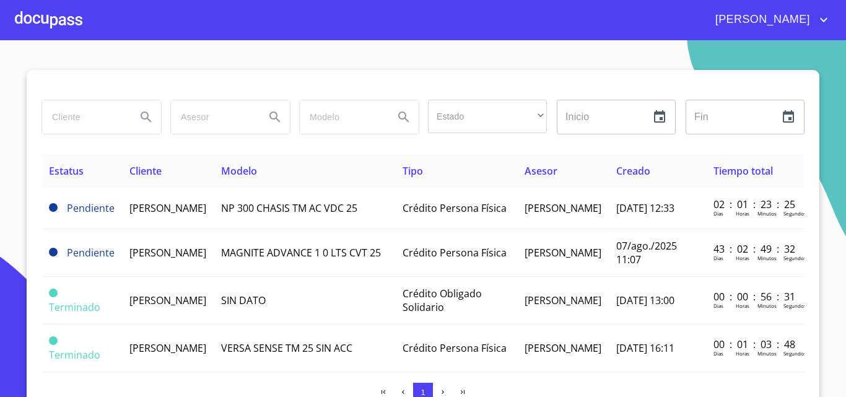
click at [40, 17] on div at bounding box center [49, 20] width 68 height 40
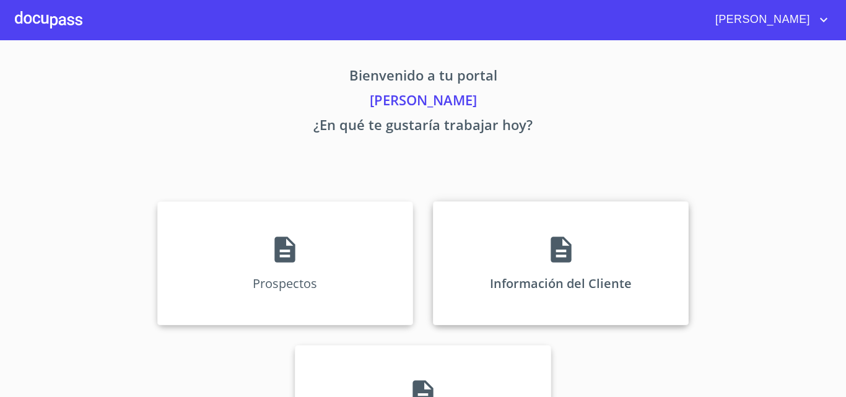
click at [523, 258] on div "Información del Cliente" at bounding box center [561, 263] width 256 height 124
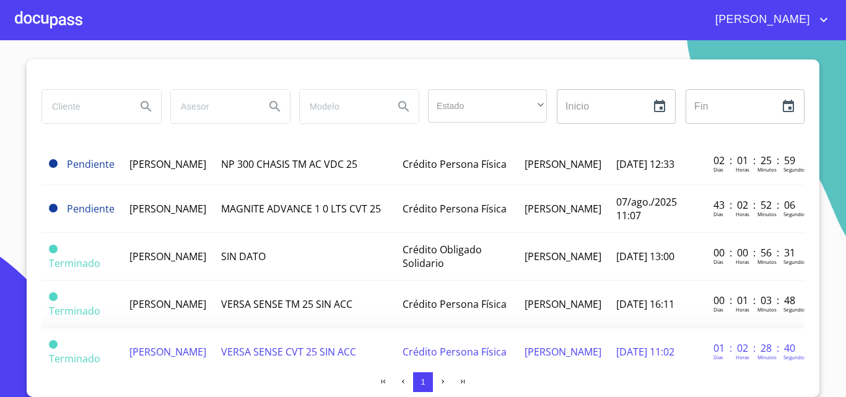
scroll to position [33, 0]
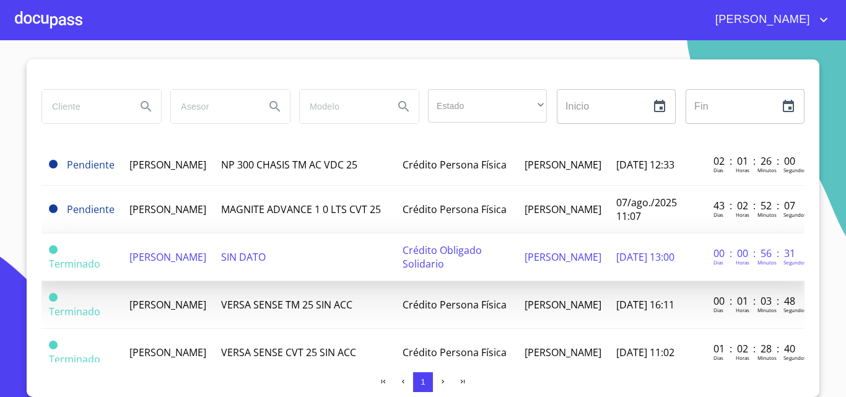
click at [206, 263] on span "[PERSON_NAME] [PERSON_NAME]" at bounding box center [167, 257] width 77 height 14
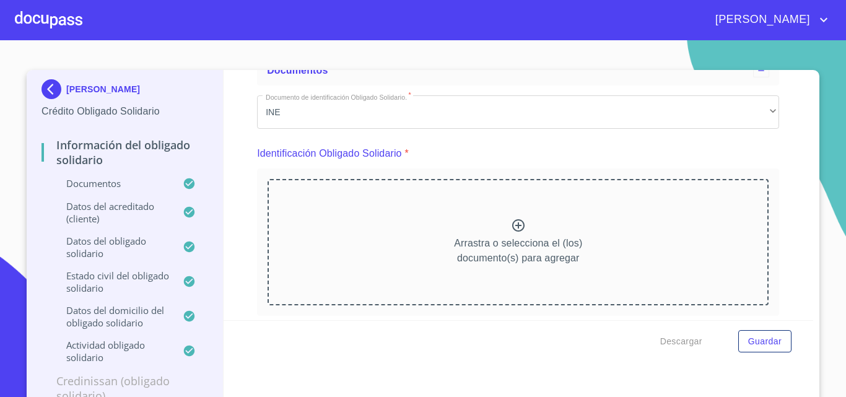
scroll to position [81, 0]
click at [690, 339] on span "Descargar" at bounding box center [681, 341] width 42 height 15
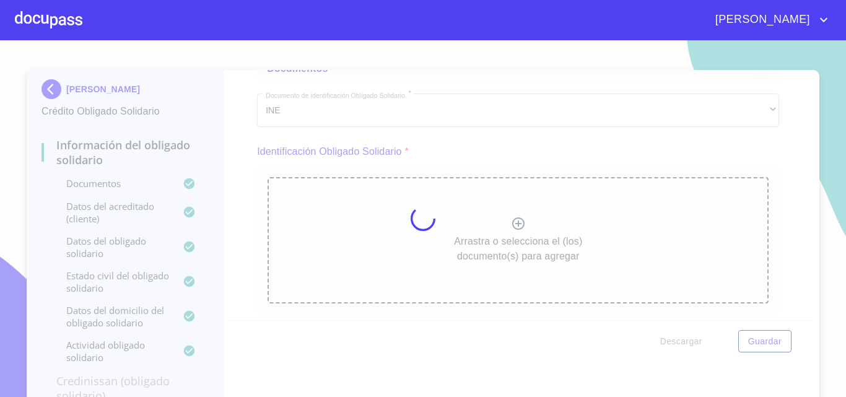
click at [718, 136] on div at bounding box center [423, 218] width 846 height 357
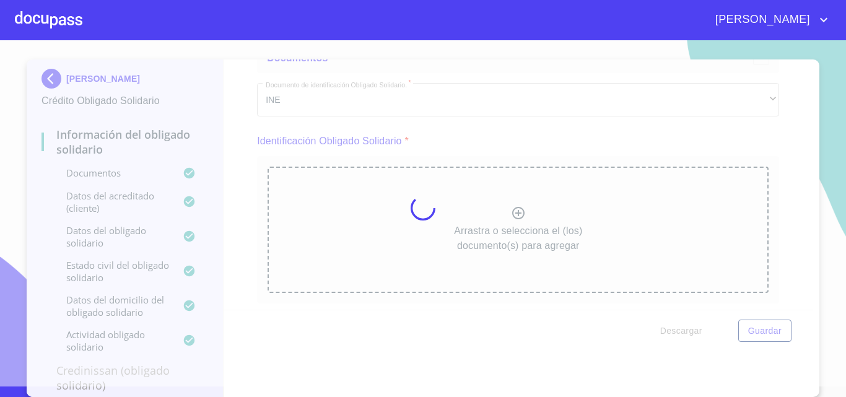
scroll to position [0, 0]
click at [557, 347] on div at bounding box center [423, 208] width 846 height 357
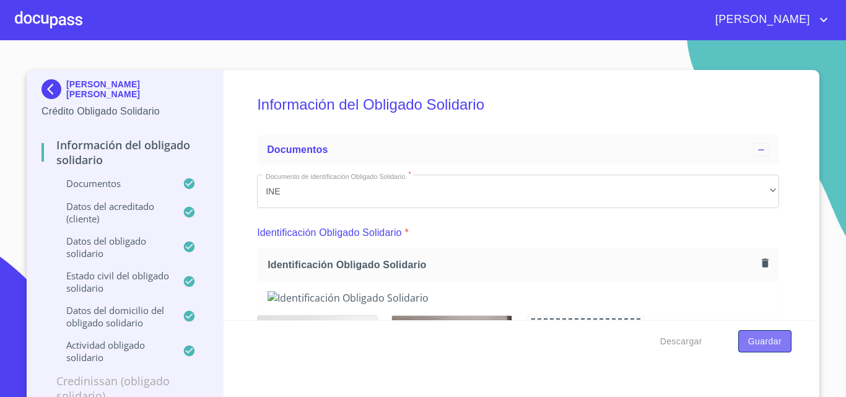
click at [759, 342] on span "Guardar" at bounding box center [764, 341] width 33 height 15
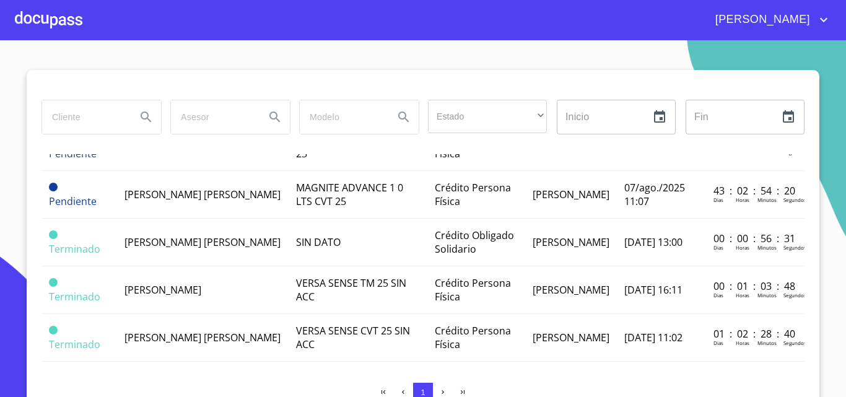
scroll to position [64, 1]
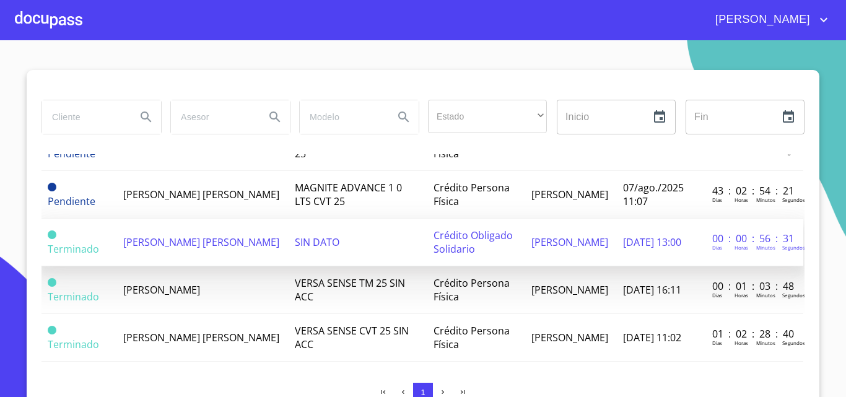
click at [365, 235] on td "SIN DATO" at bounding box center [356, 243] width 139 height 48
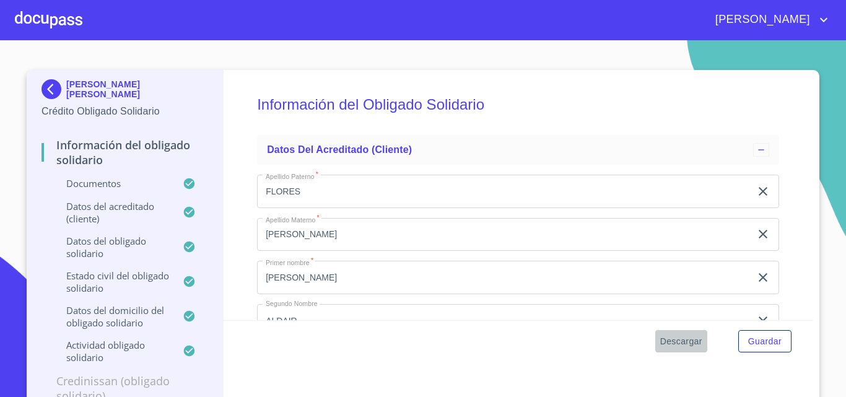
click at [670, 351] on button "Descargar" at bounding box center [681, 341] width 52 height 23
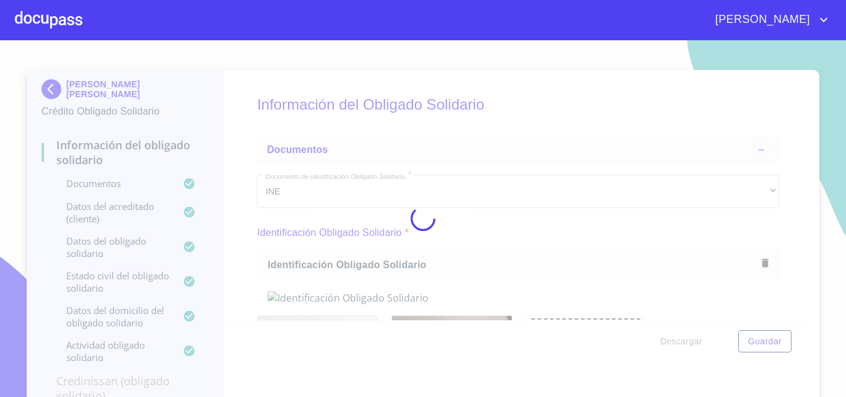
drag, startPoint x: 803, startPoint y: 87, endPoint x: 803, endPoint y: 99, distance: 12.4
click at [803, 99] on div at bounding box center [423, 218] width 846 height 357
drag, startPoint x: 803, startPoint y: 85, endPoint x: 808, endPoint y: 161, distance: 75.7
click at [808, 161] on div at bounding box center [423, 218] width 846 height 357
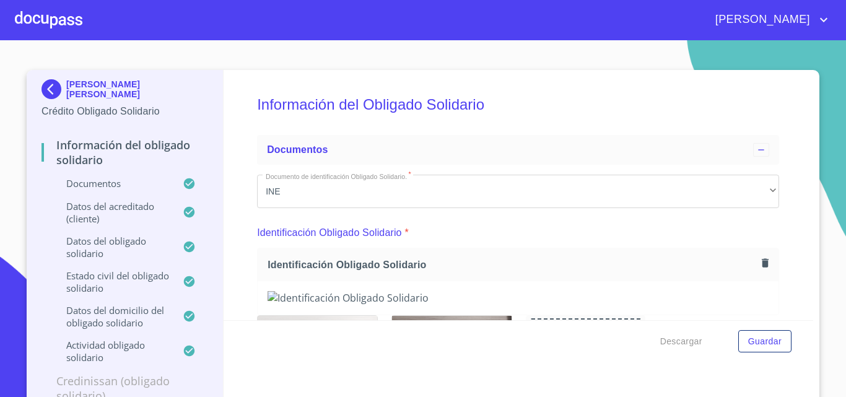
click at [541, 55] on section "FERNANDO ALDAIR FLORES MACIAS Crédito Obligado Solidario Información del Obliga…" at bounding box center [423, 218] width 846 height 357
click at [684, 336] on span "Descargar" at bounding box center [681, 341] width 42 height 15
click at [687, 338] on span "Descargar" at bounding box center [681, 341] width 42 height 15
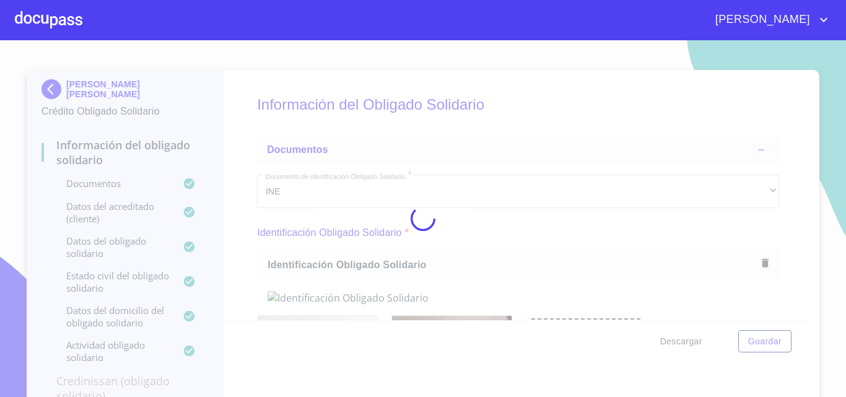
click at [687, 338] on div at bounding box center [423, 218] width 846 height 357
